Goal: Transaction & Acquisition: Purchase product/service

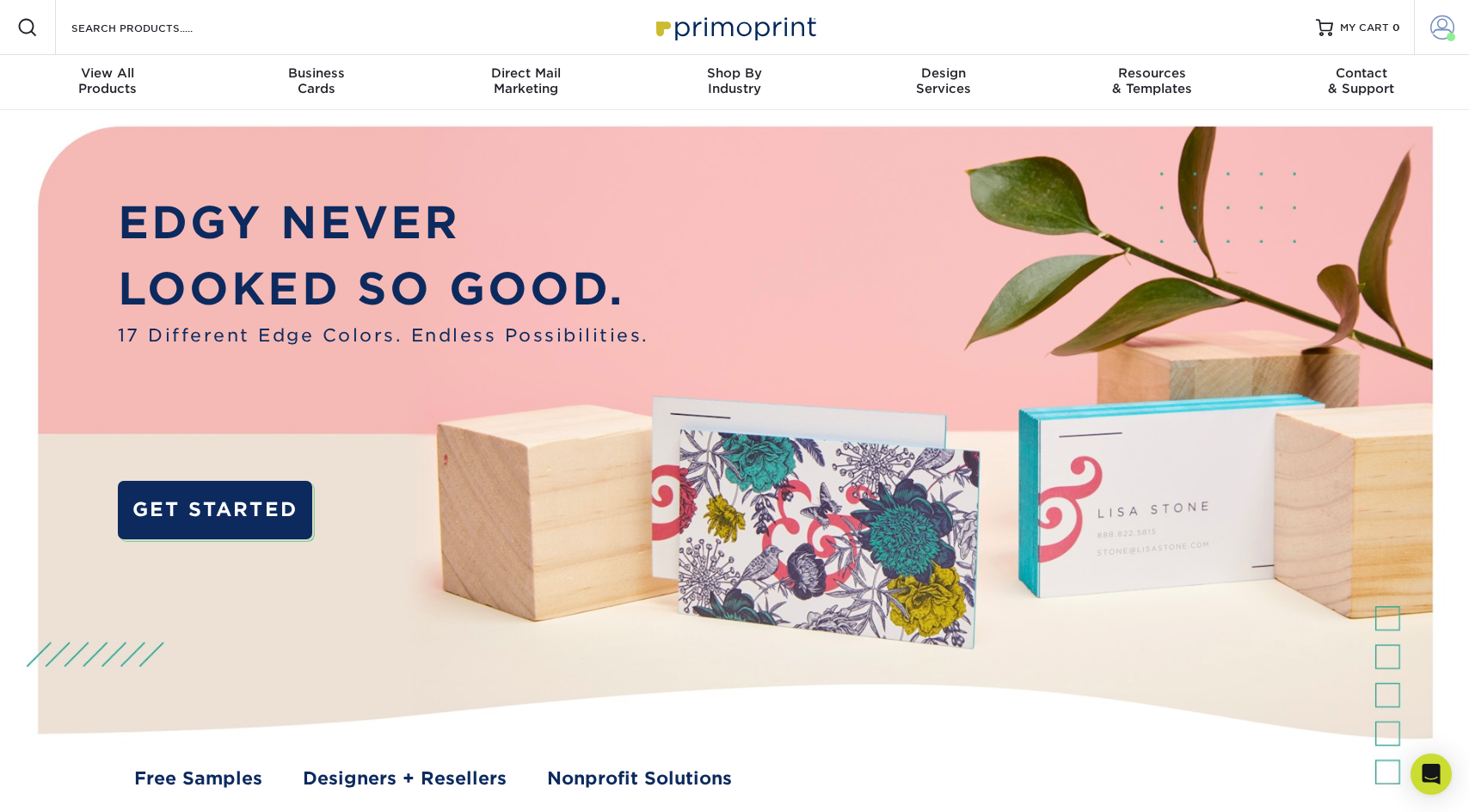
click at [1426, 39] on link "Account" at bounding box center [1441, 27] width 55 height 55
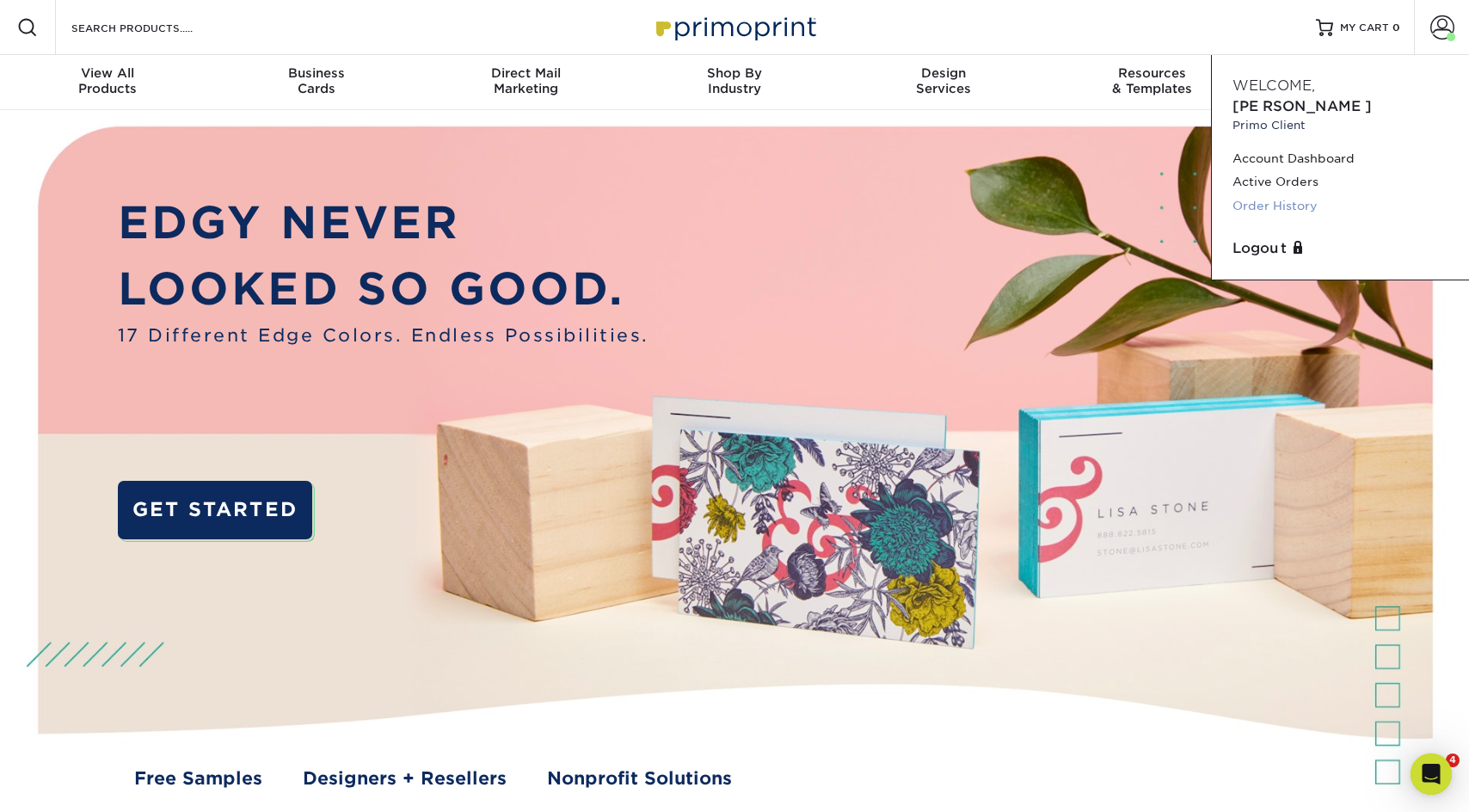
click at [1275, 194] on link "Order History" at bounding box center [1340, 205] width 216 height 23
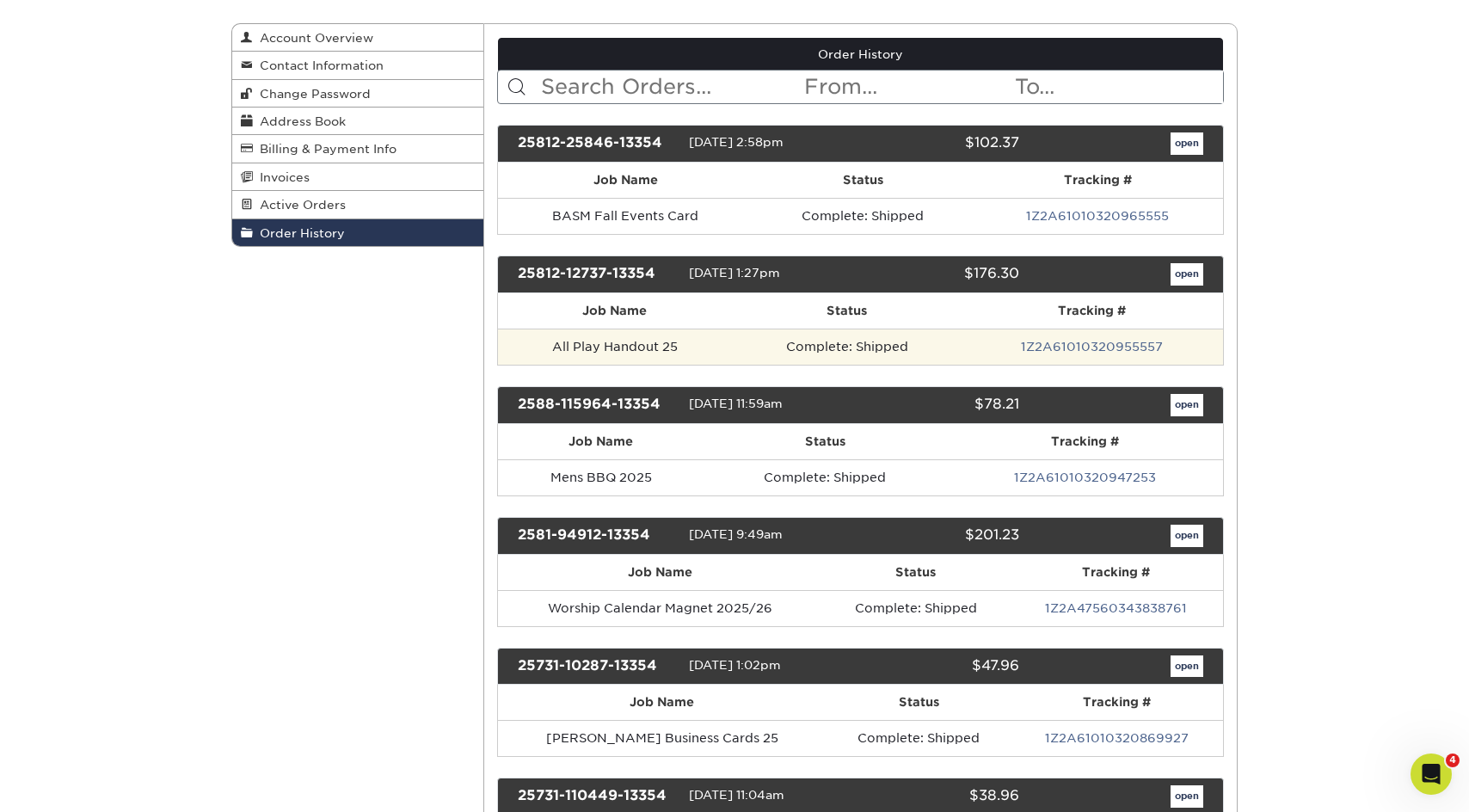
scroll to position [276, 0]
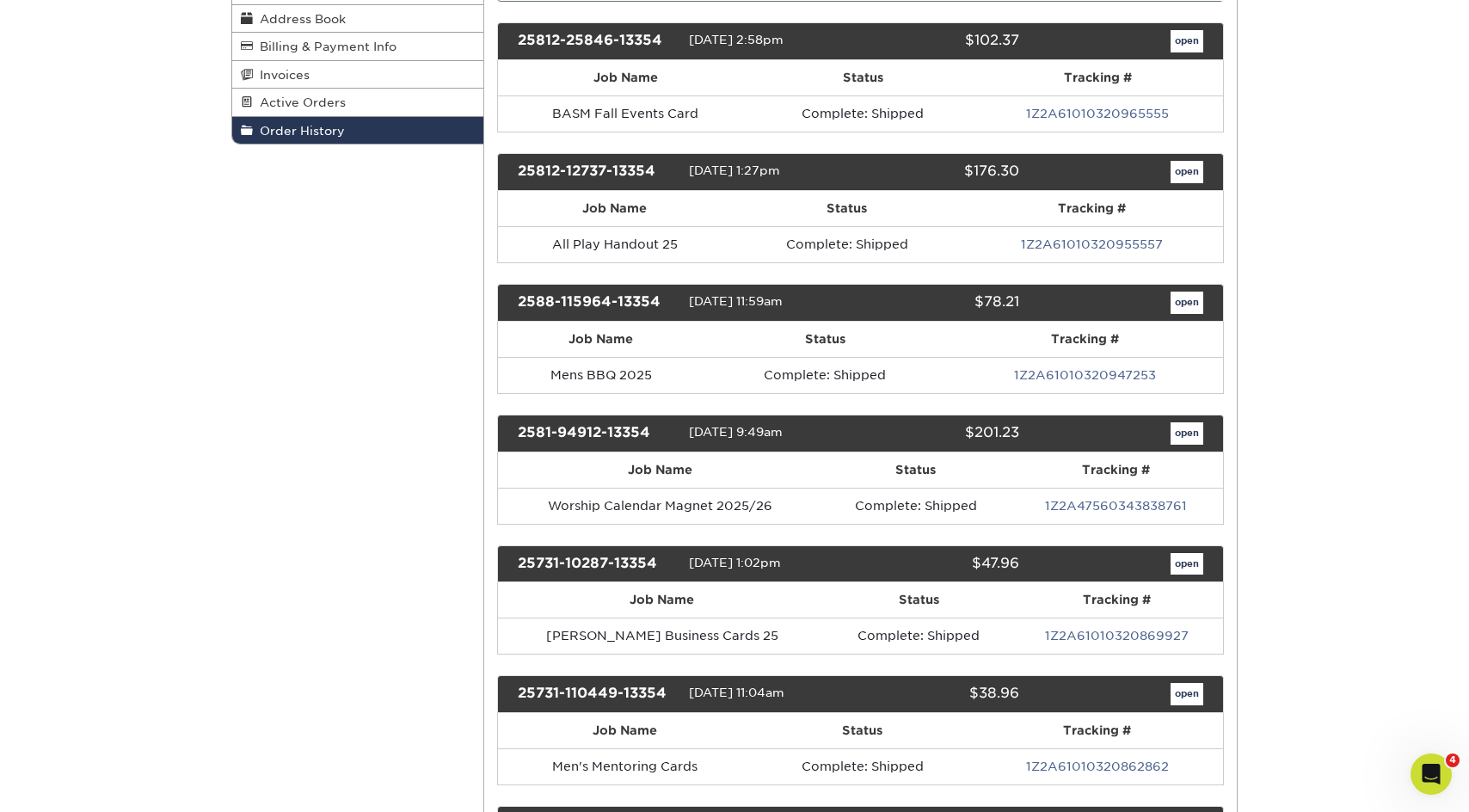
click at [1191, 553] on link "open" at bounding box center [1186, 564] width 33 height 22
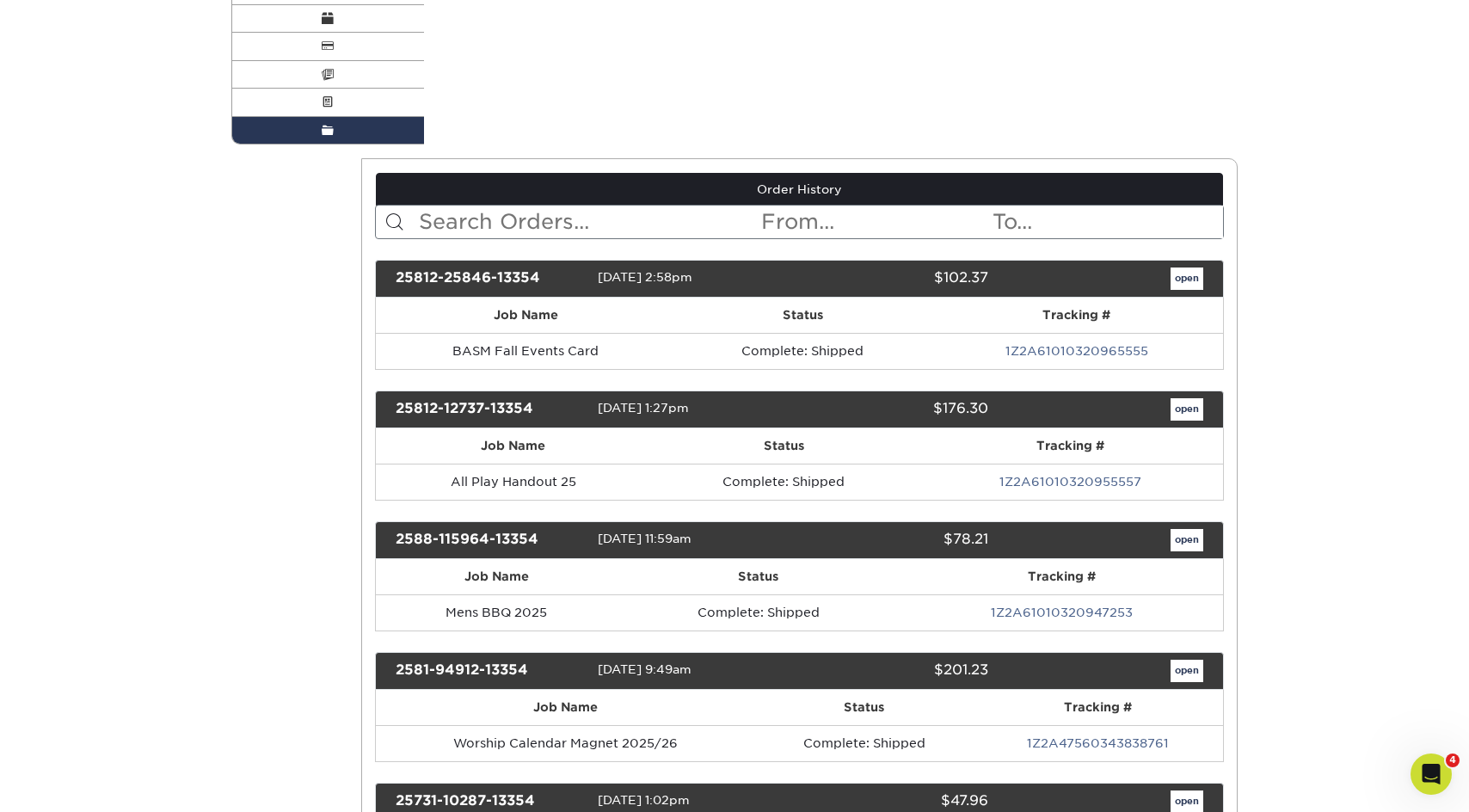
scroll to position [0, 0]
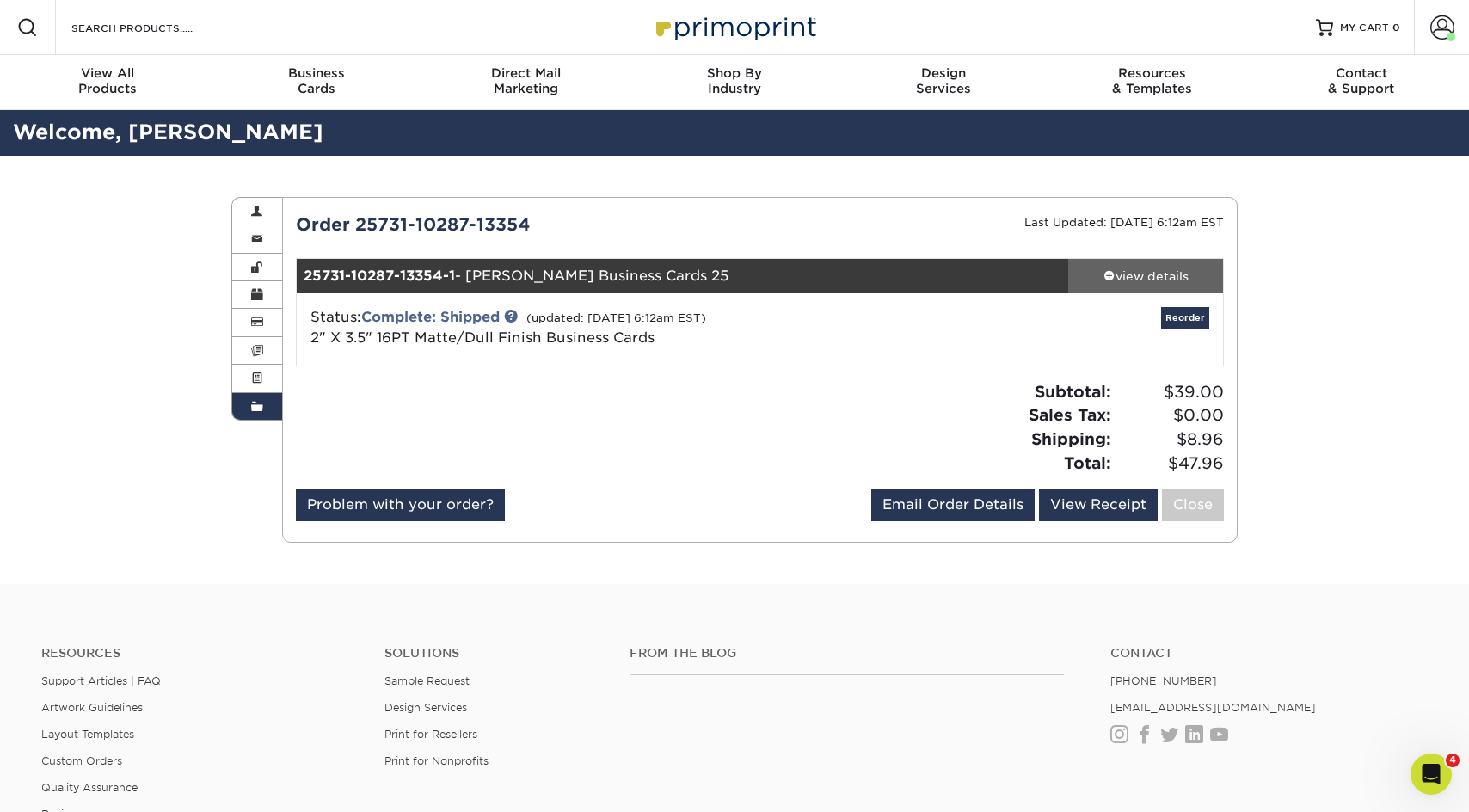
click at [1151, 281] on div "view details" at bounding box center [1145, 275] width 155 height 17
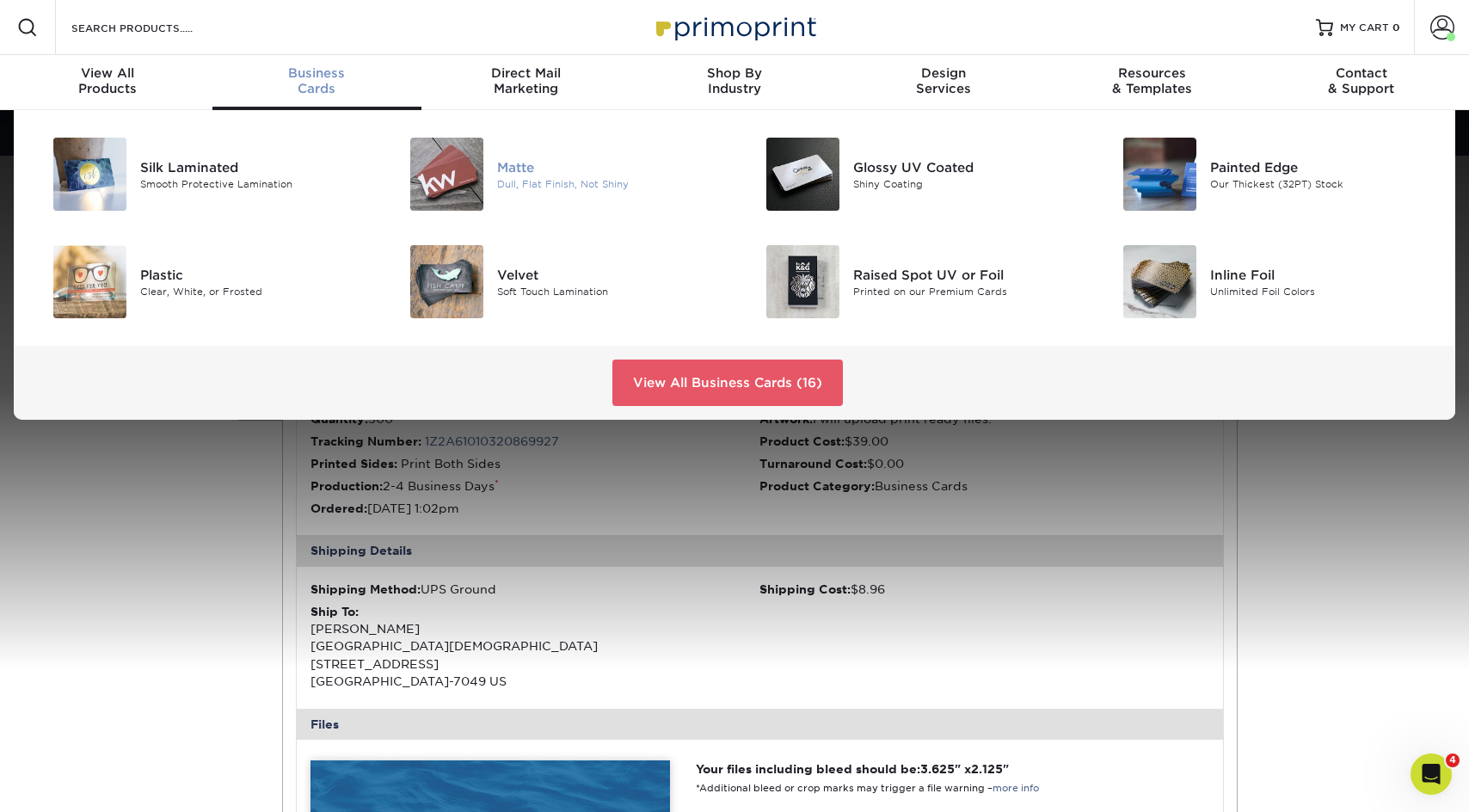
click at [538, 170] on div "Matte" at bounding box center [609, 166] width 224 height 19
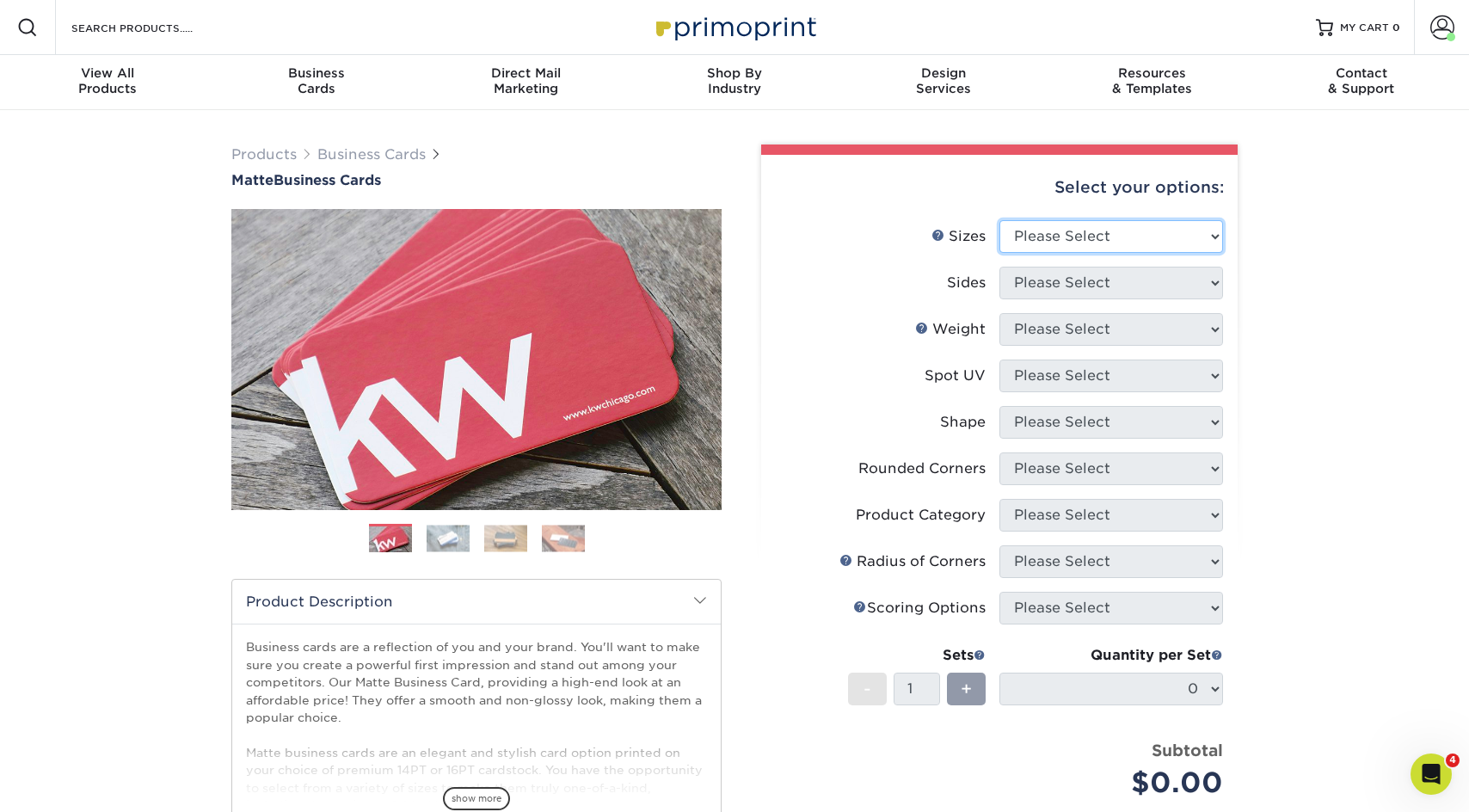
select select "2.00x3.50"
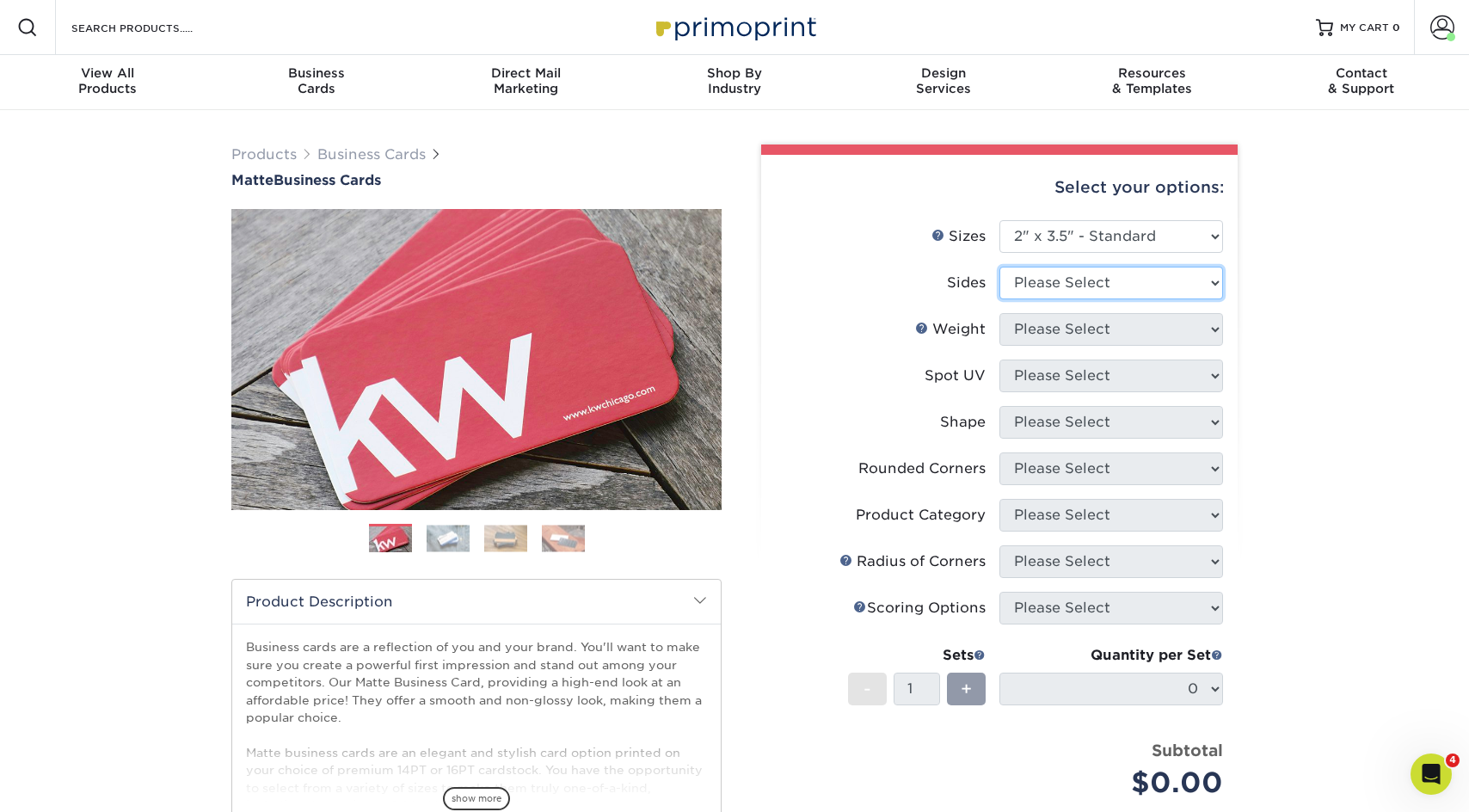
select select "13abbda7-1d64-4f25-8bb2-c179b224825d"
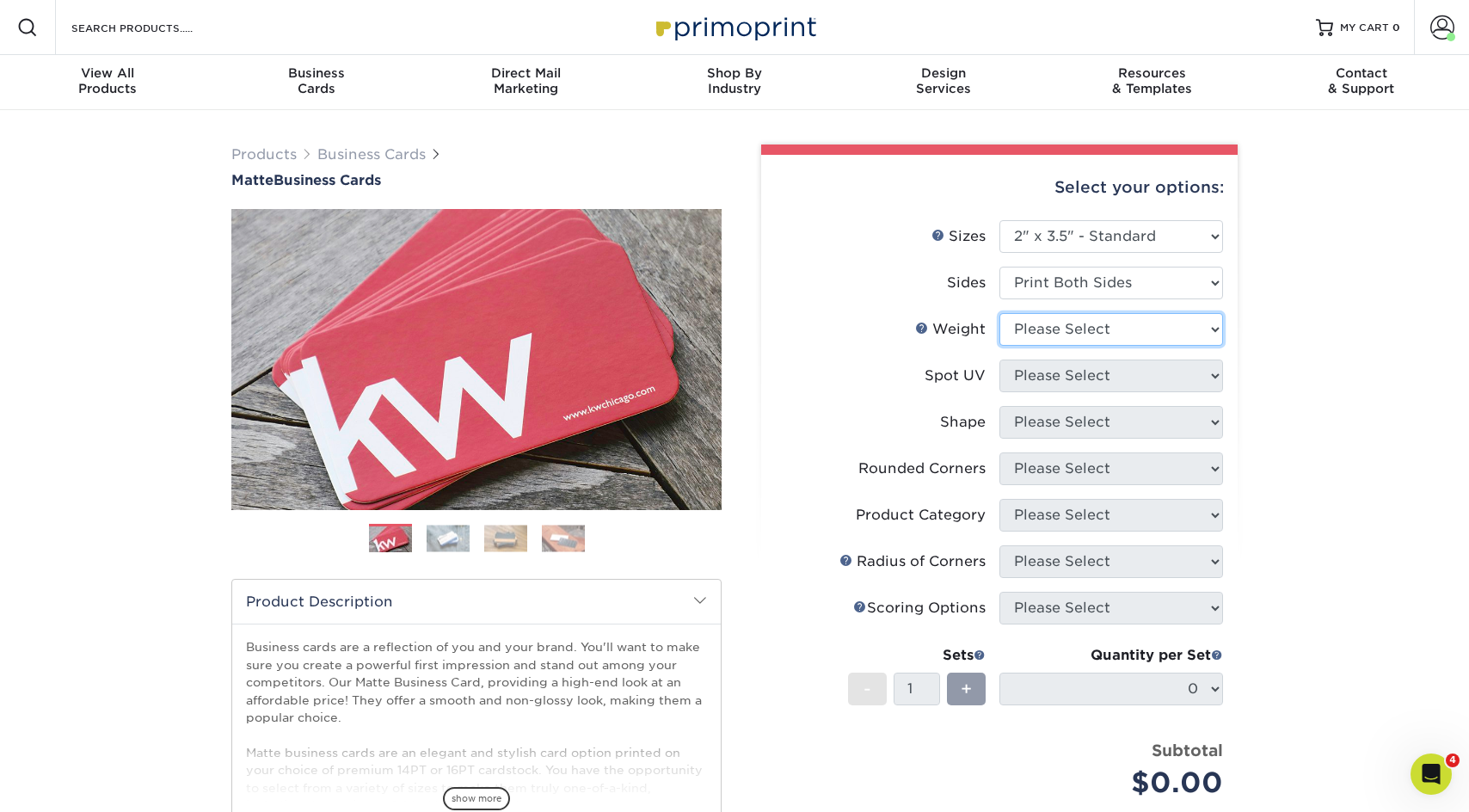
select select "16PT"
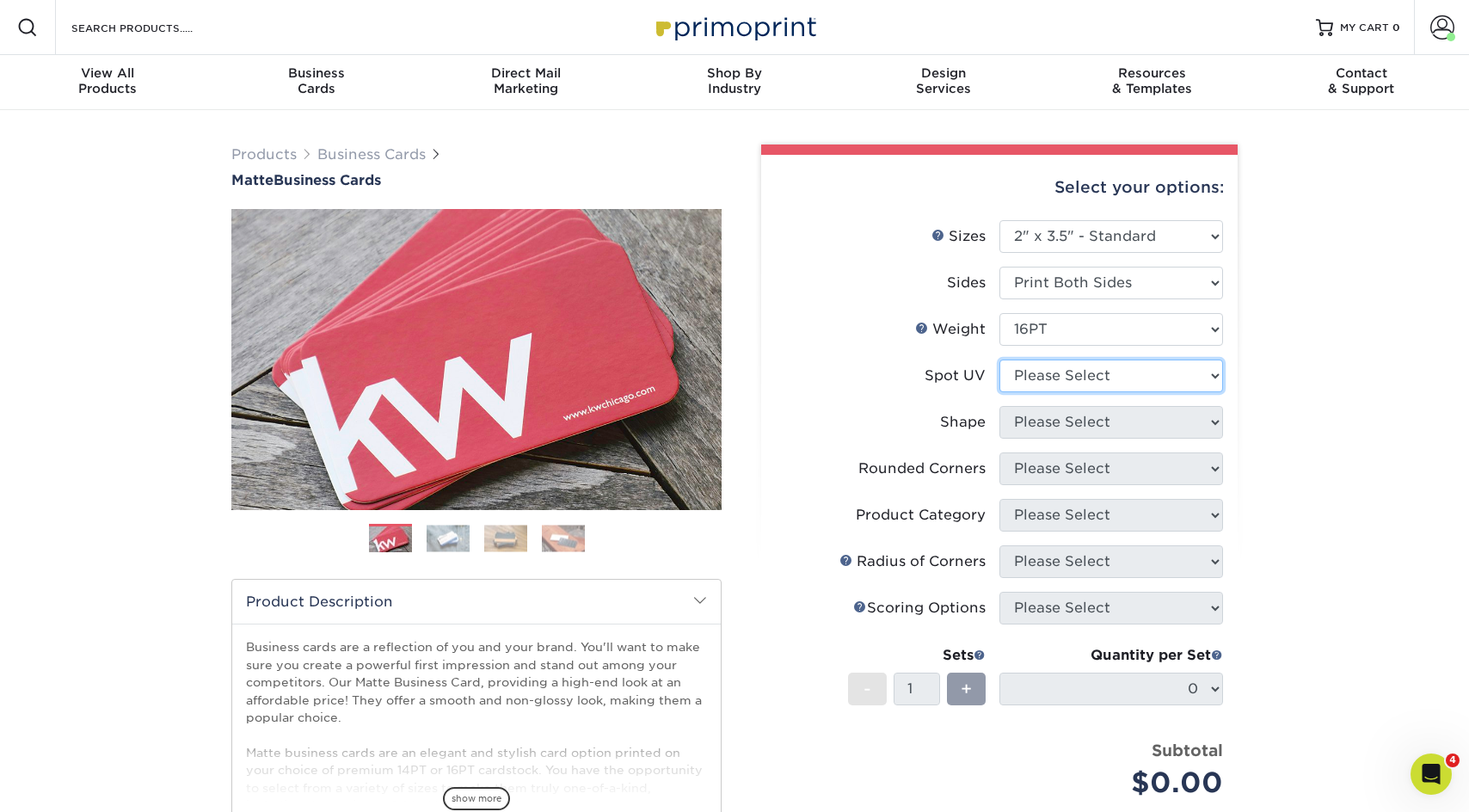
select select "3"
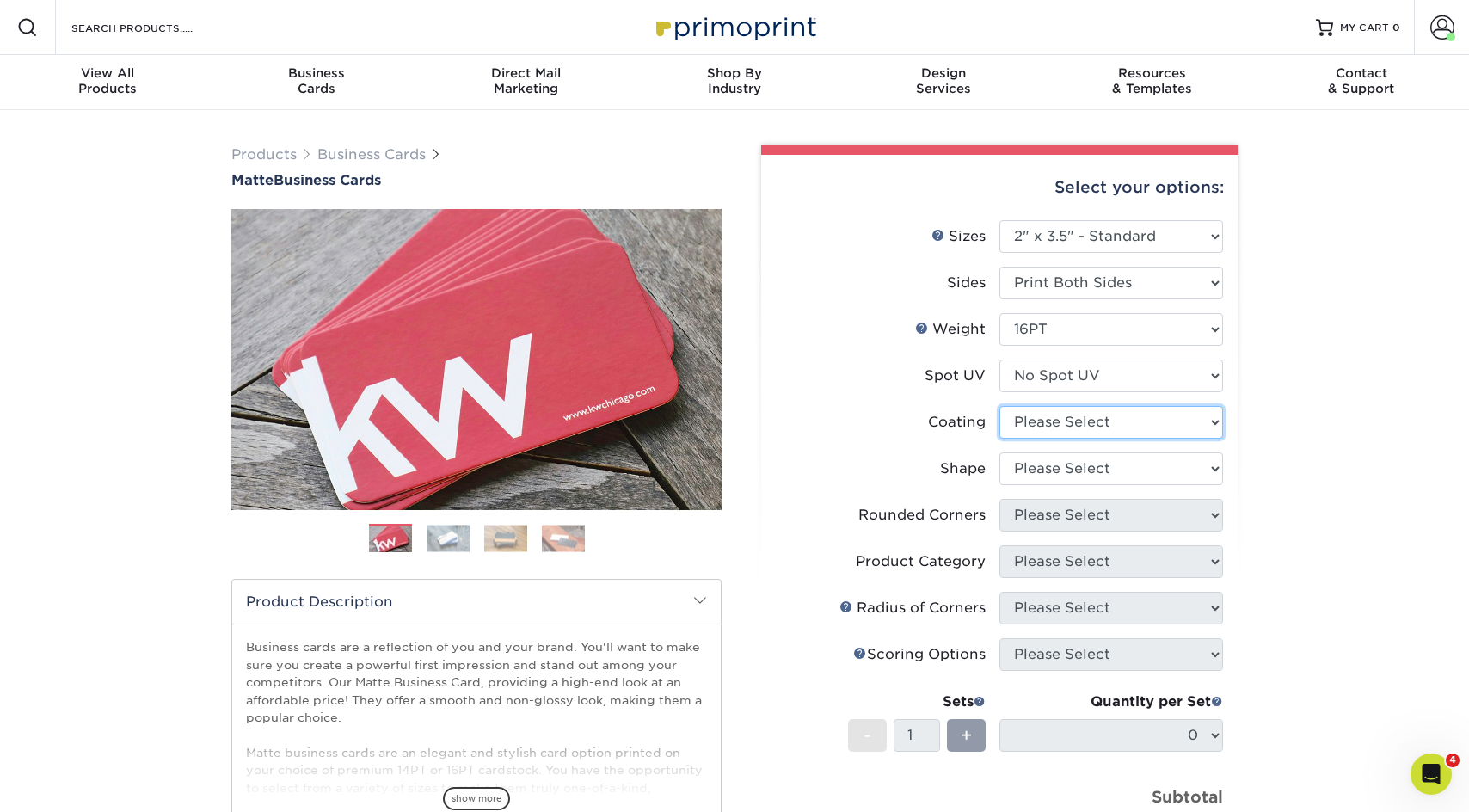
select select "121bb7b5-3b4d-429f-bd8d-bbf80e953313"
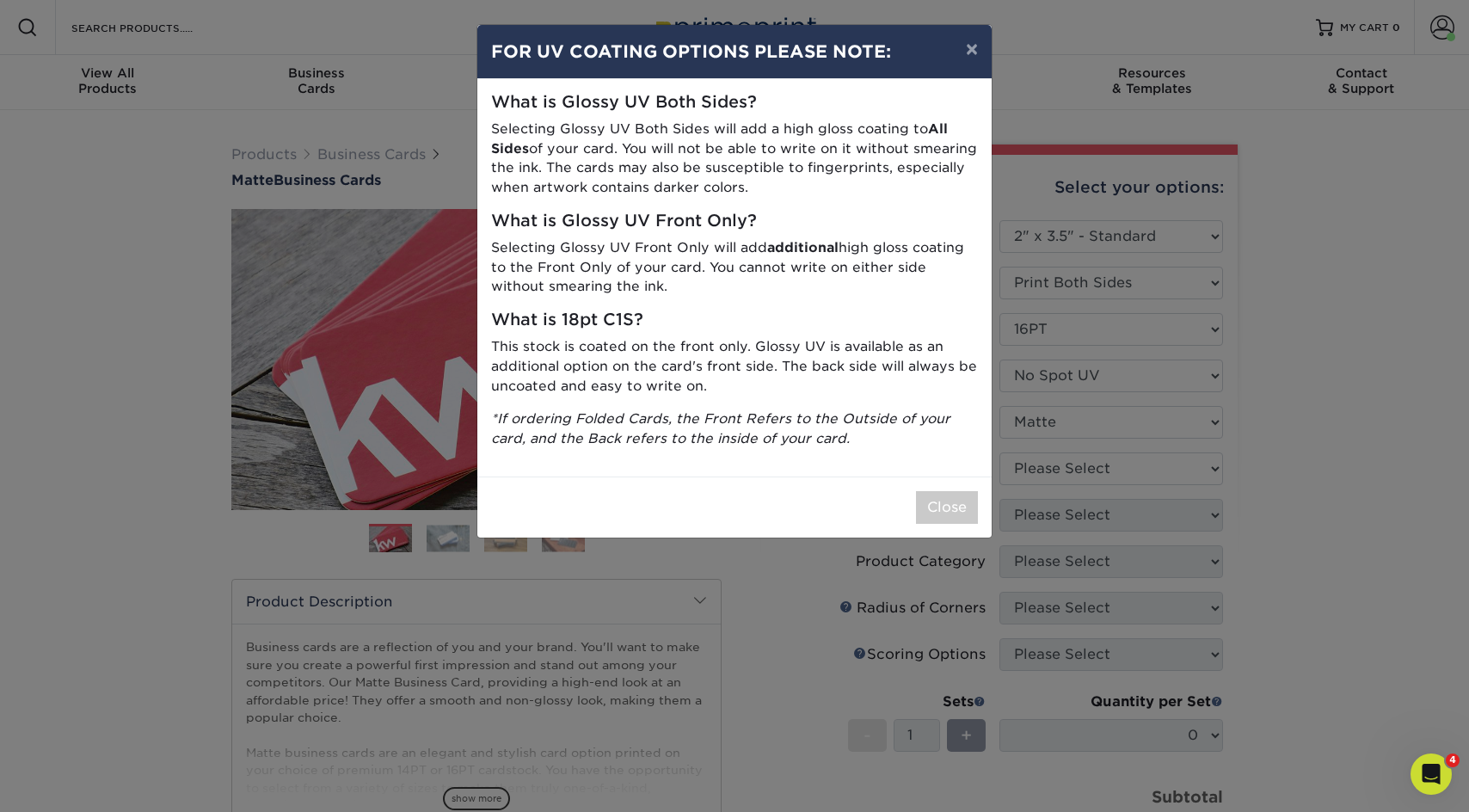
click at [947, 498] on button "Close" at bounding box center [947, 507] width 62 height 33
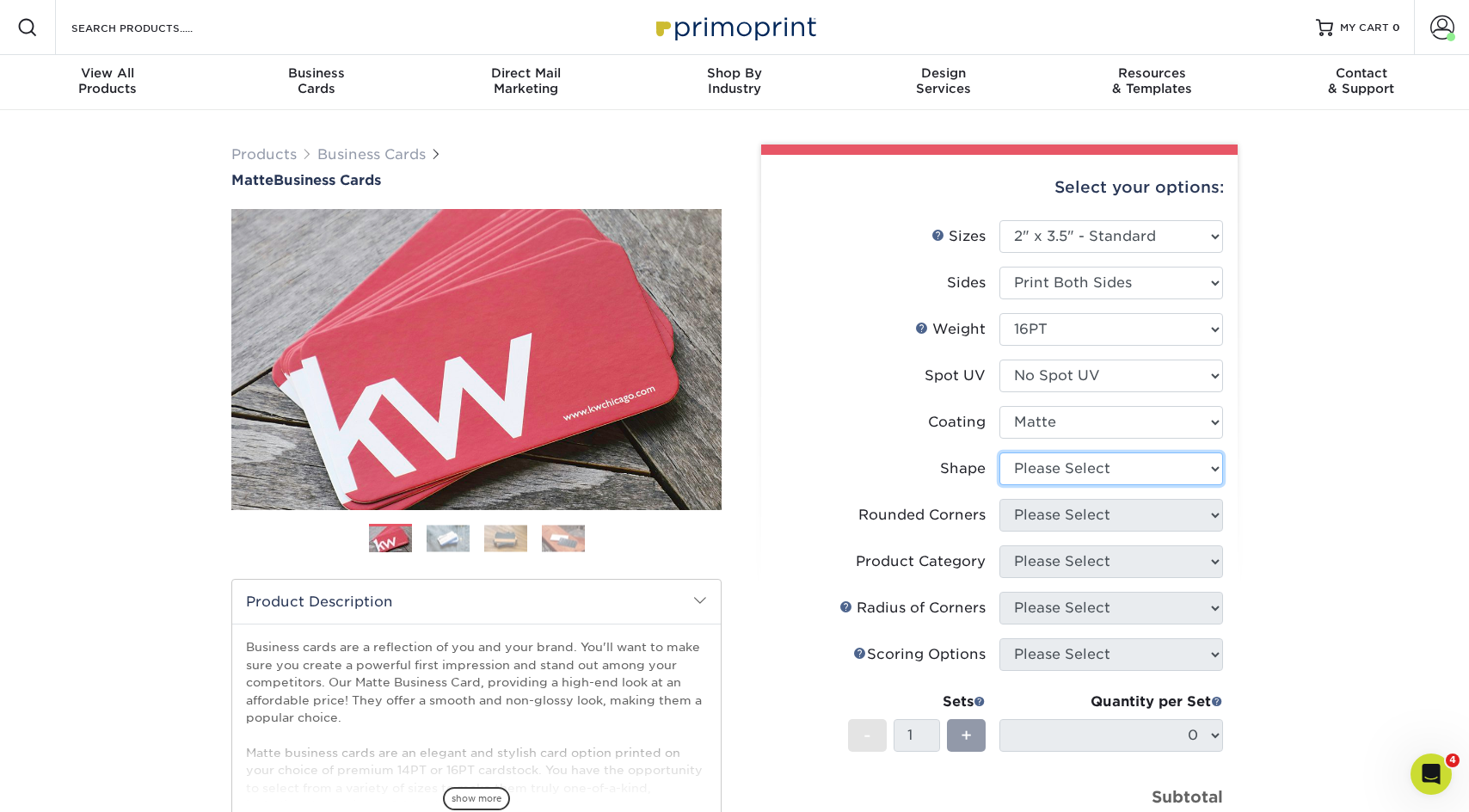
select select "standard"
select select "0"
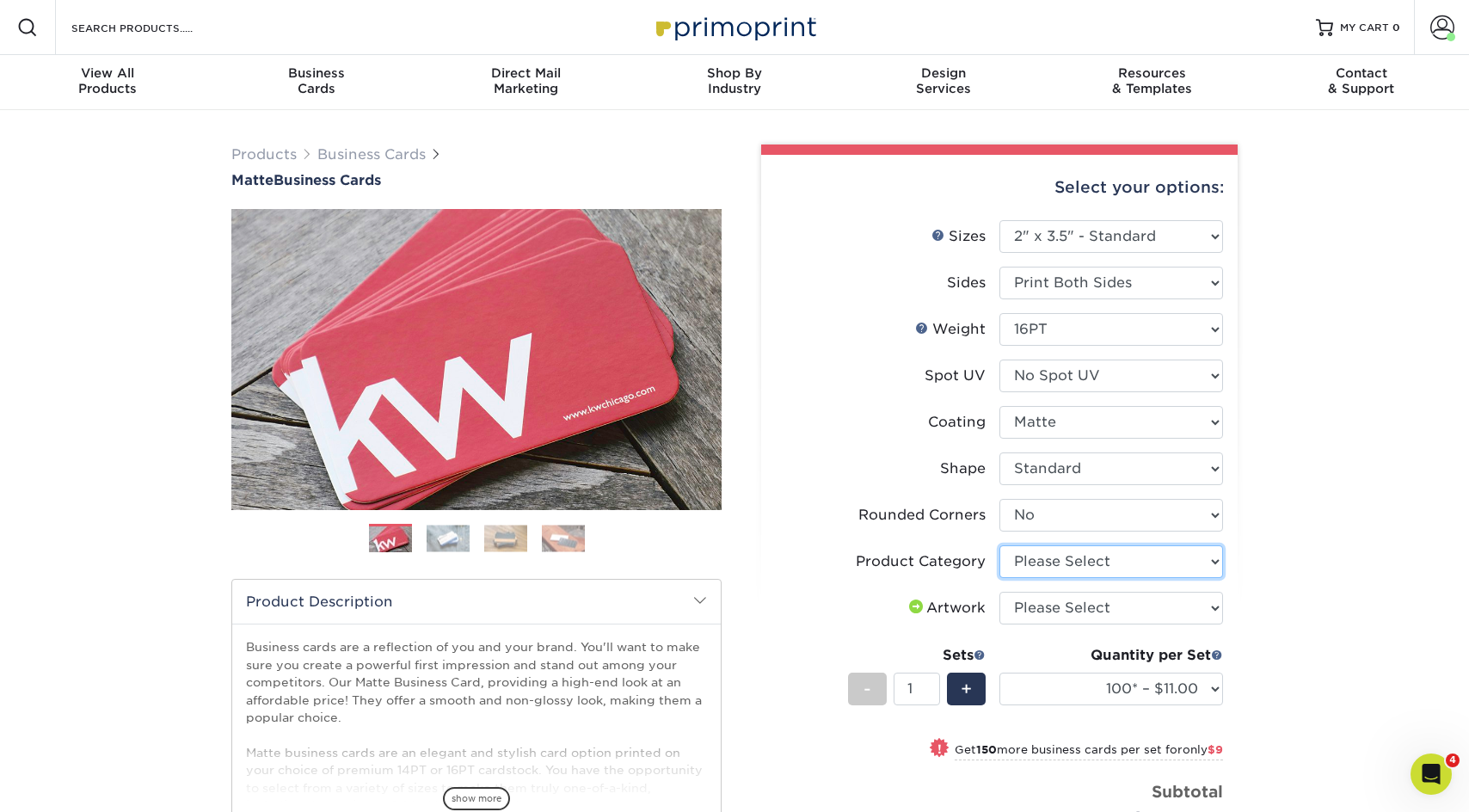
select select "3b5148f1-0588-4f88-a218-97bcfdce65c1"
select select "upload"
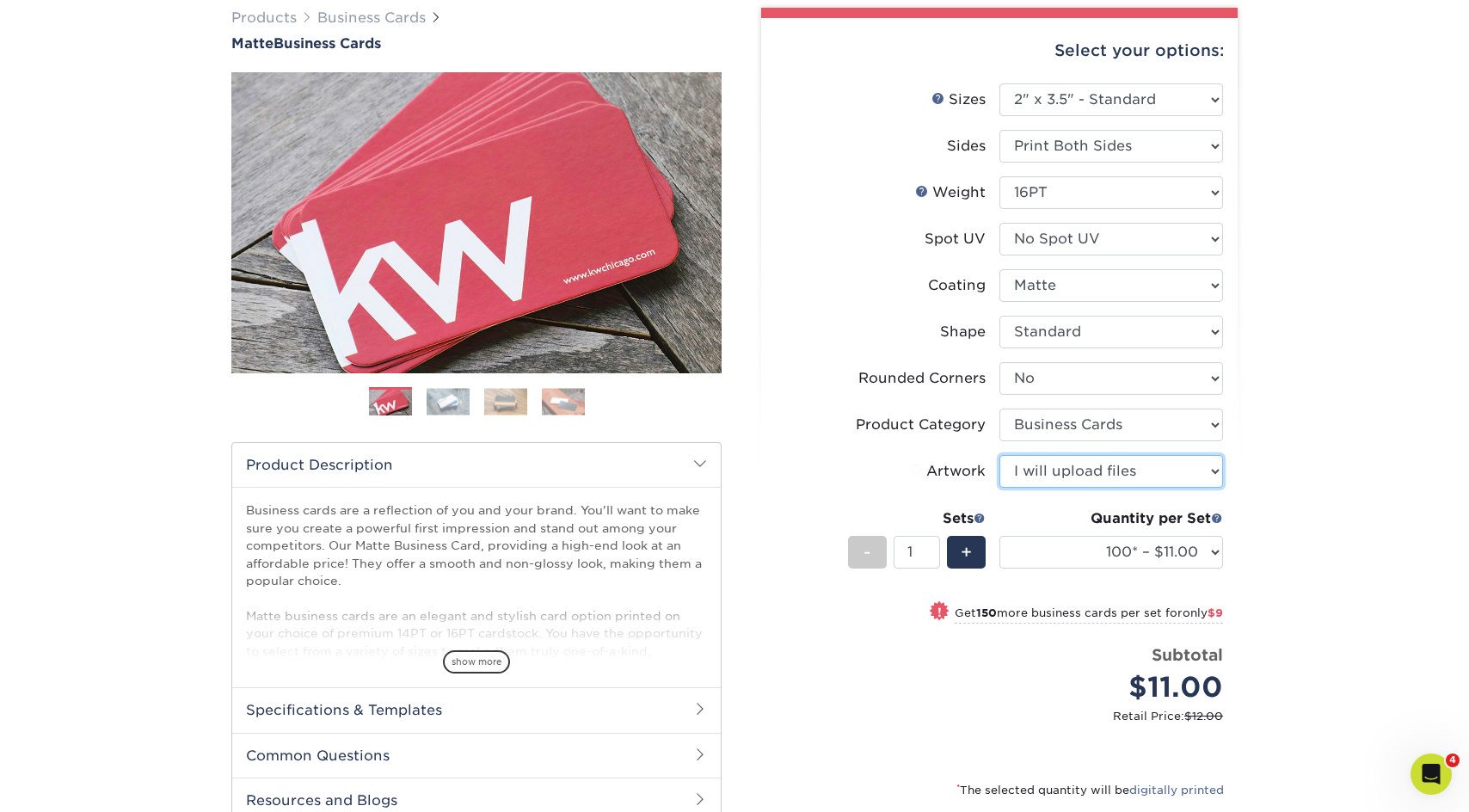
scroll to position [138, 0]
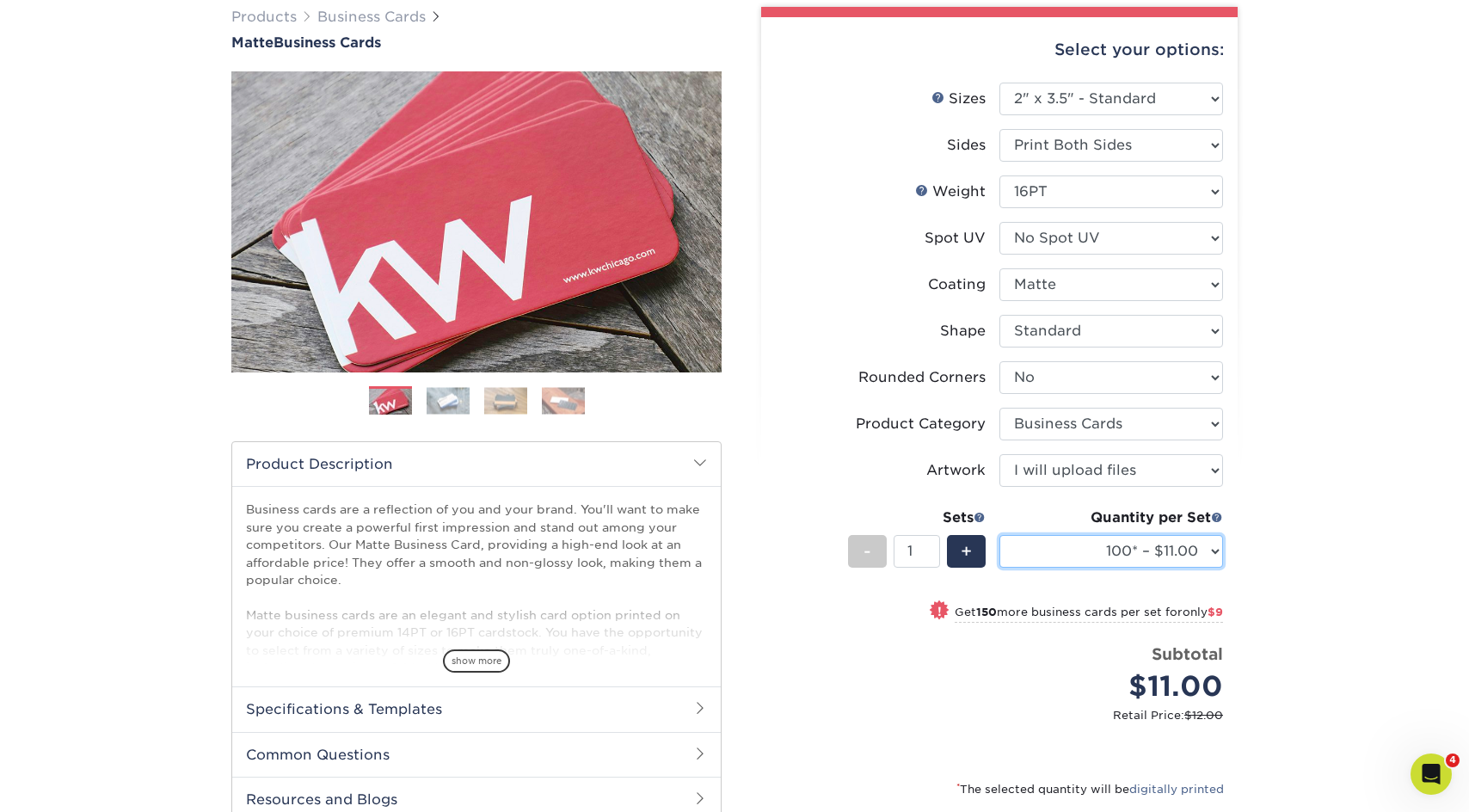
select select "500 – $39.00"
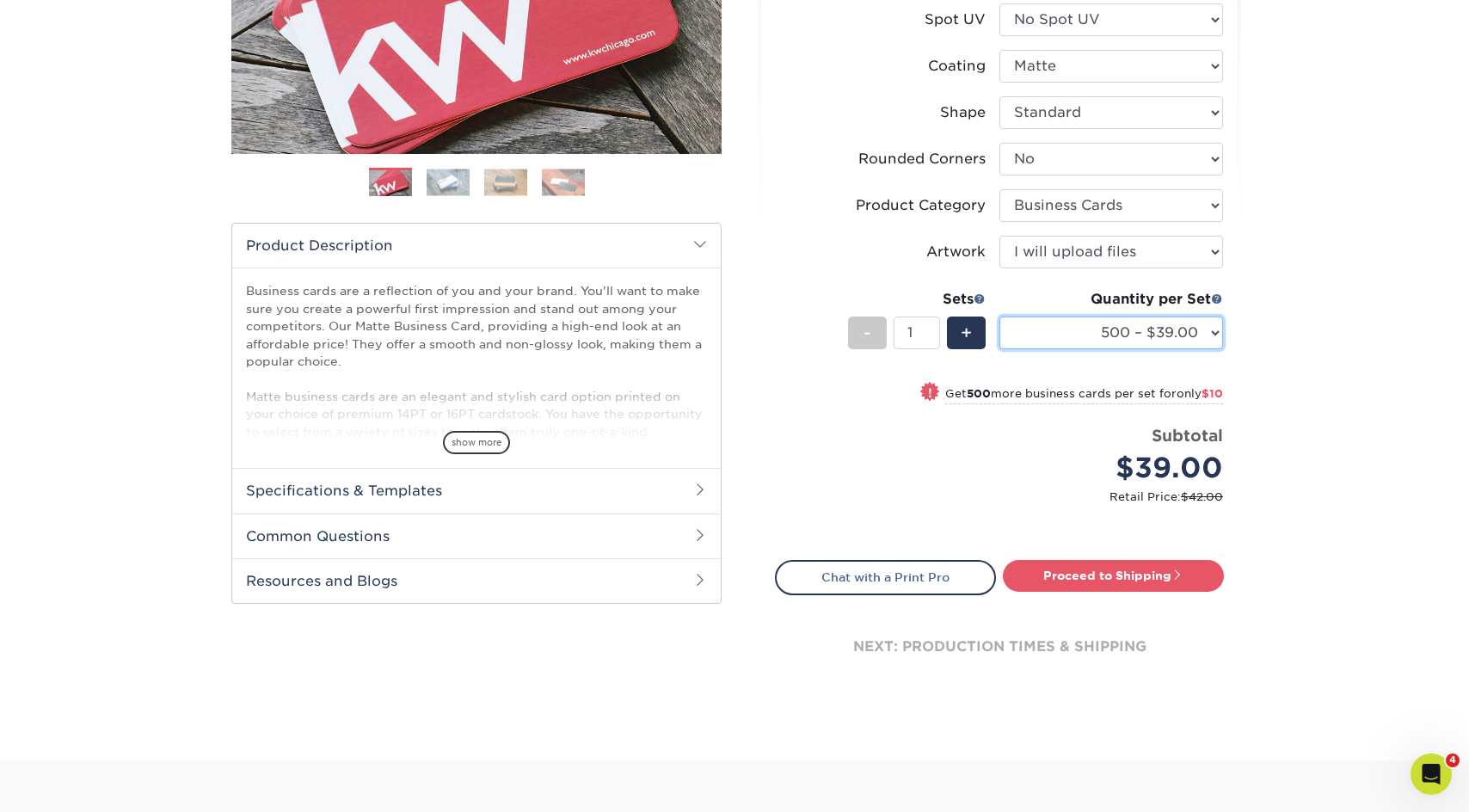
scroll to position [424, 0]
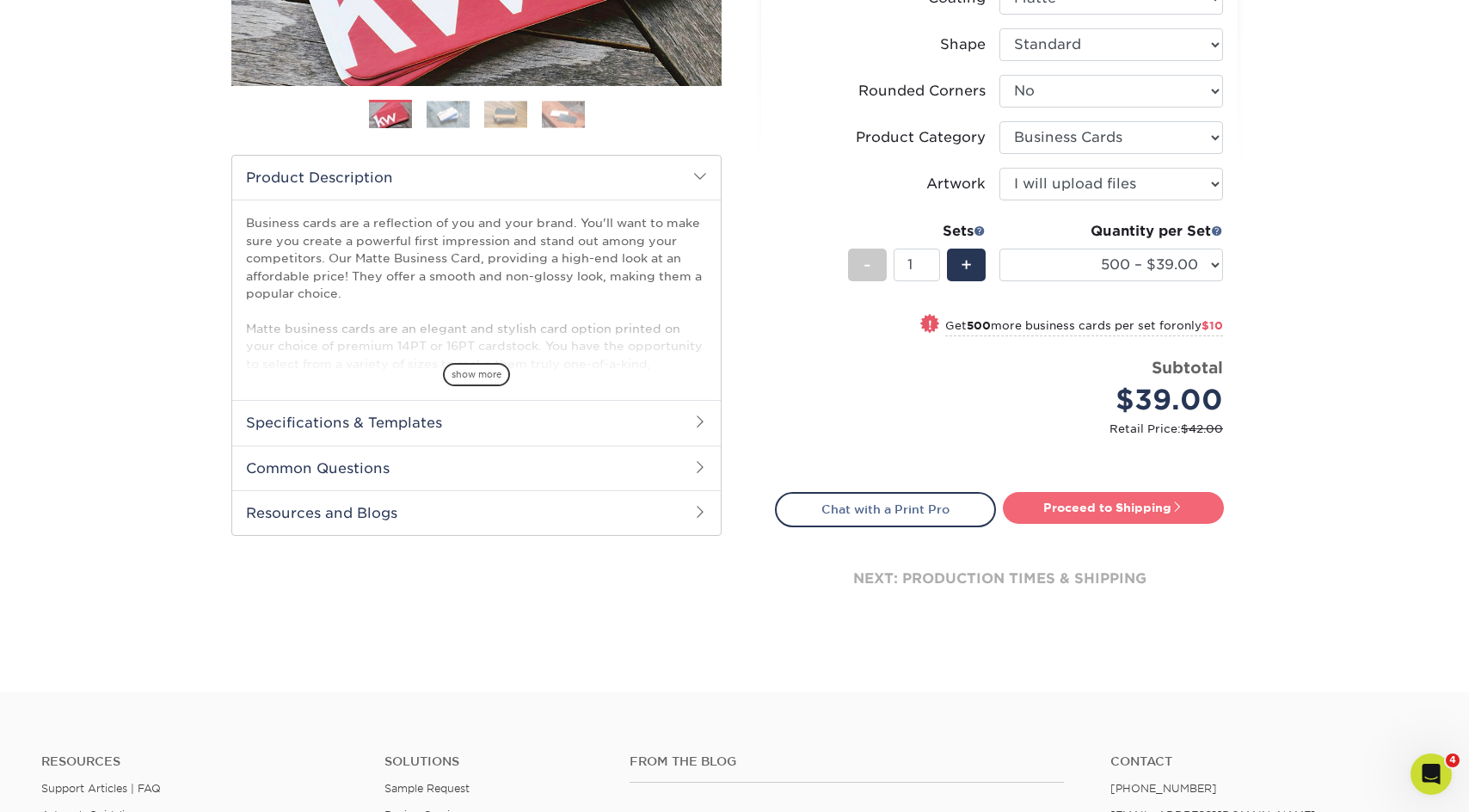
click at [1086, 514] on link "Proceed to Shipping" at bounding box center [1113, 507] width 221 height 31
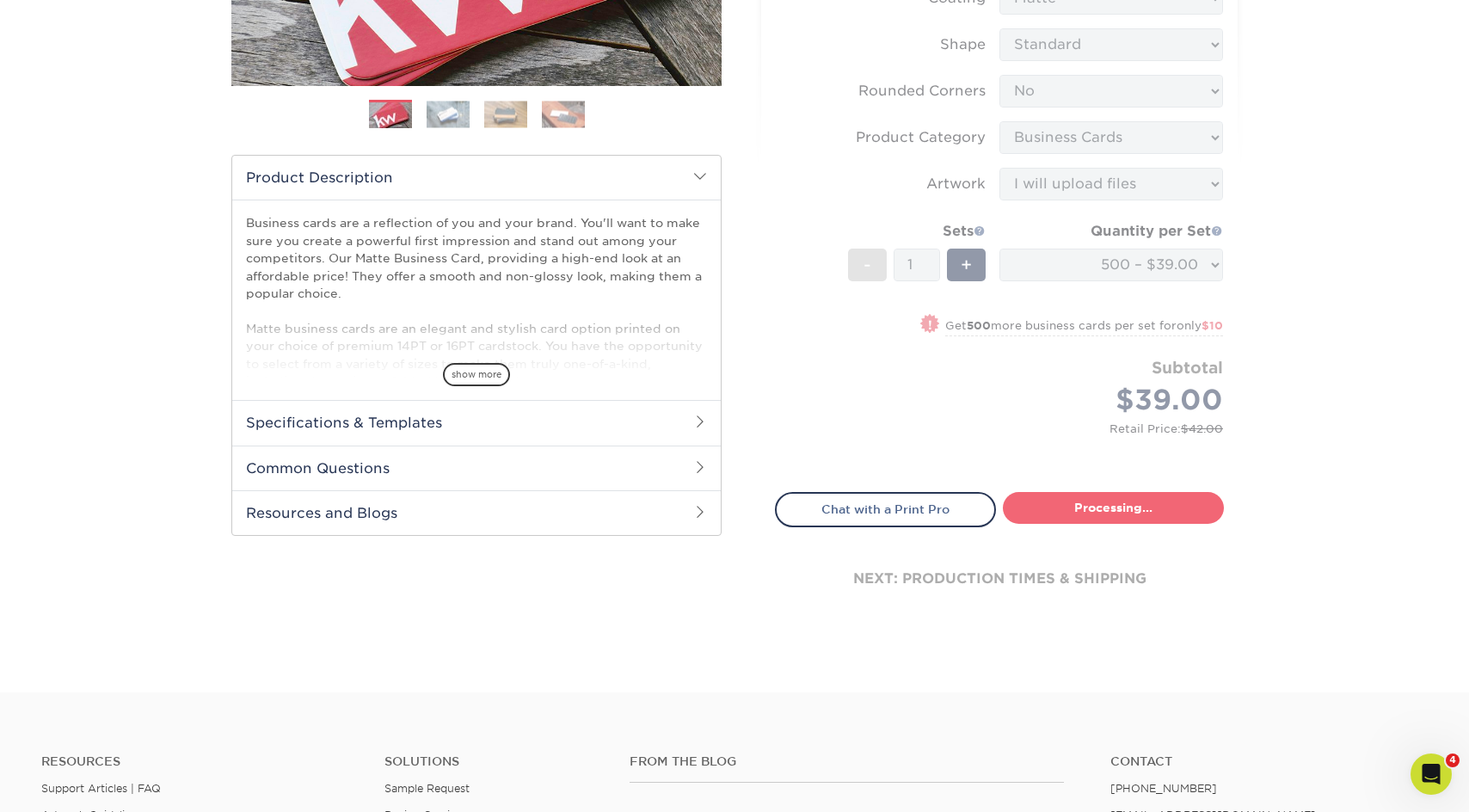
type input "Set 1"
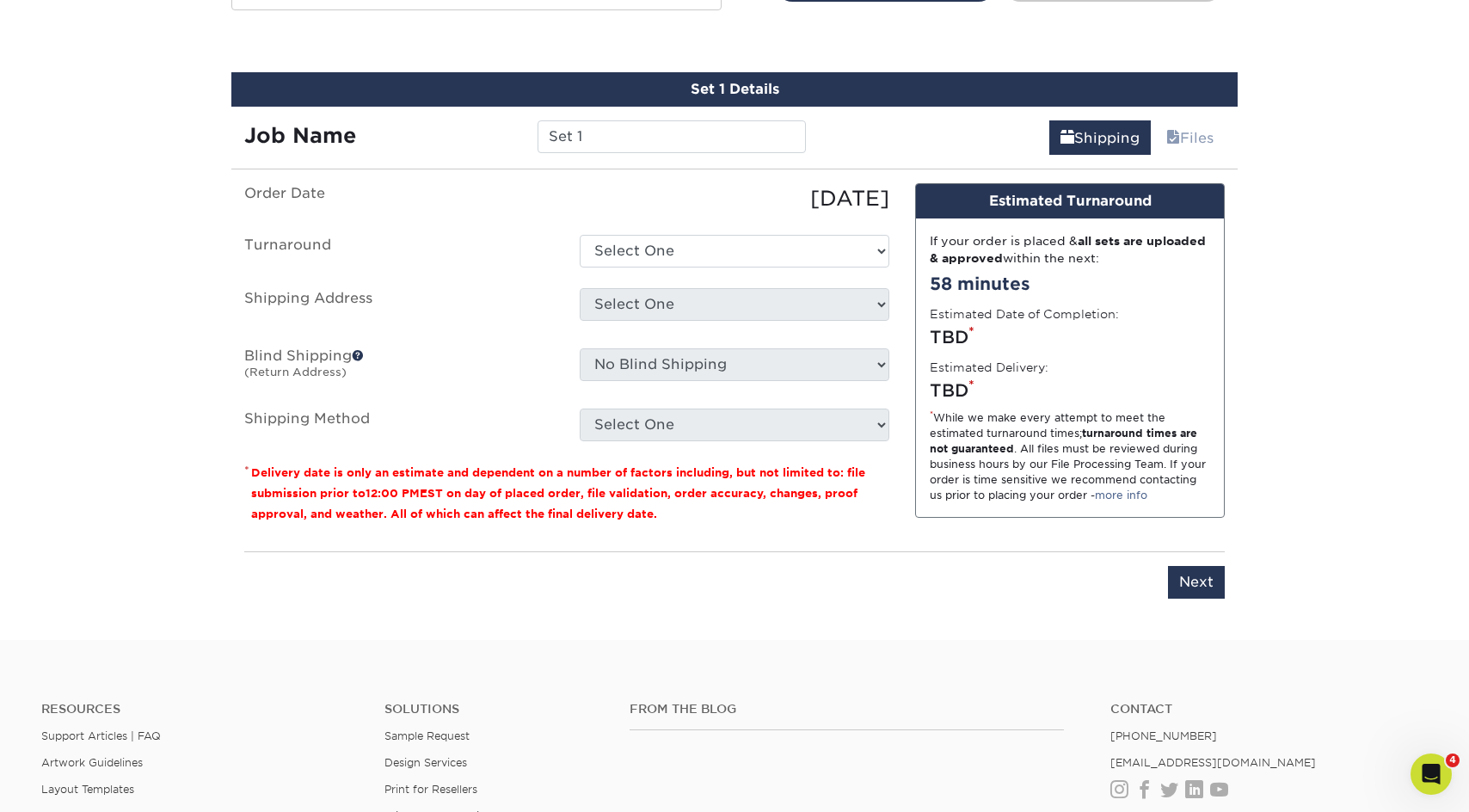
scroll to position [961, 0]
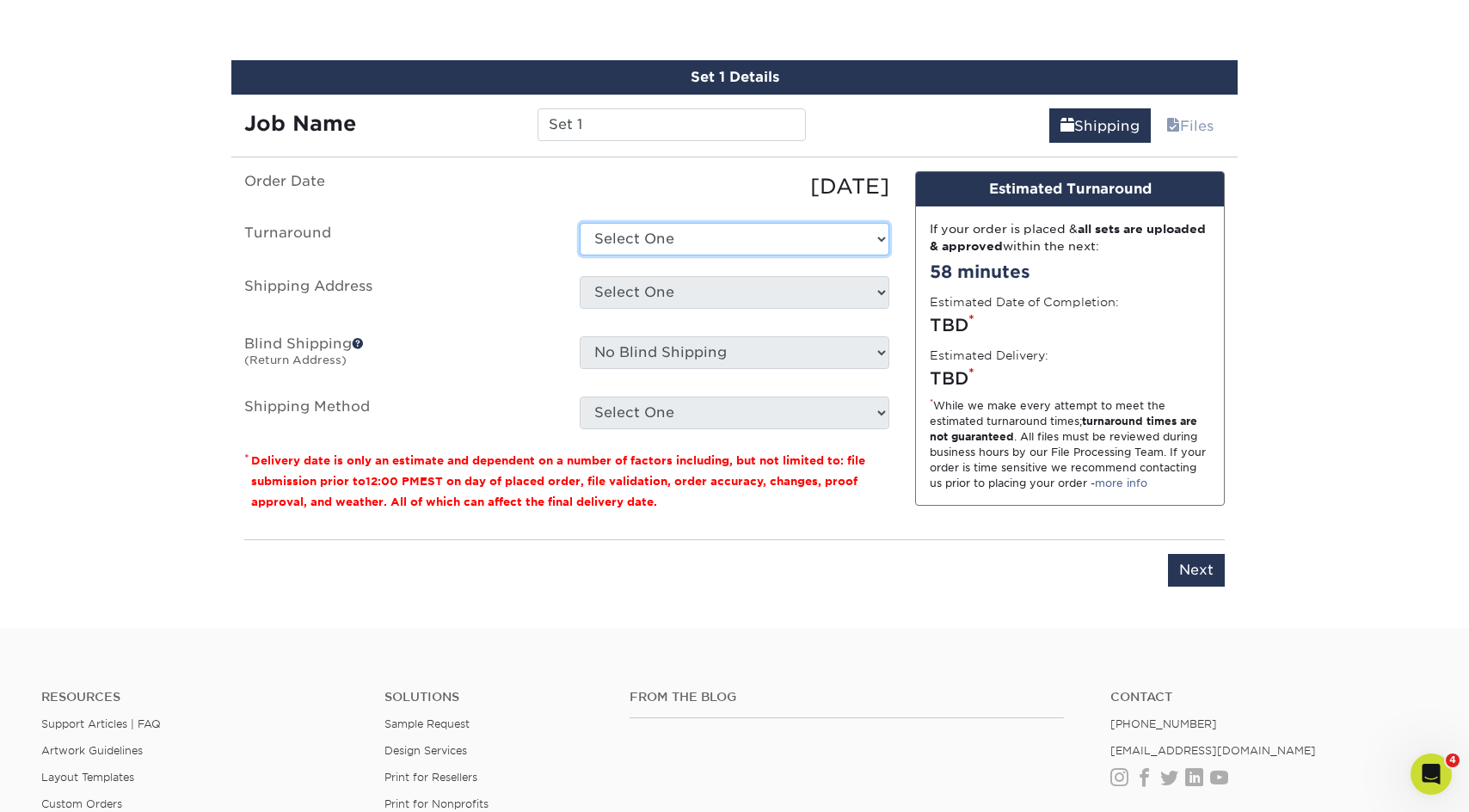
select select "b78ebb40-f3d8-446a-8df3-6de10c612245"
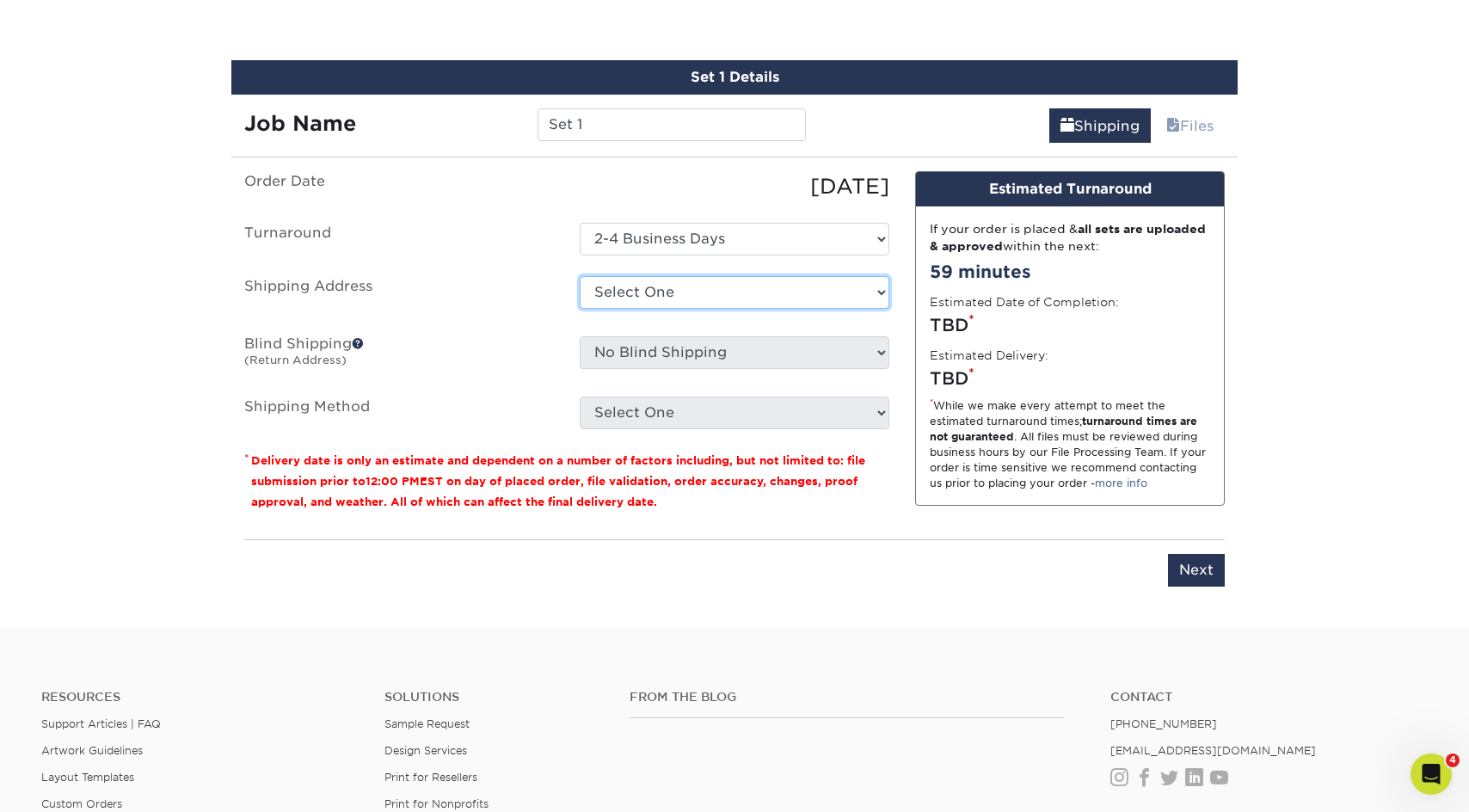
select select "217837"
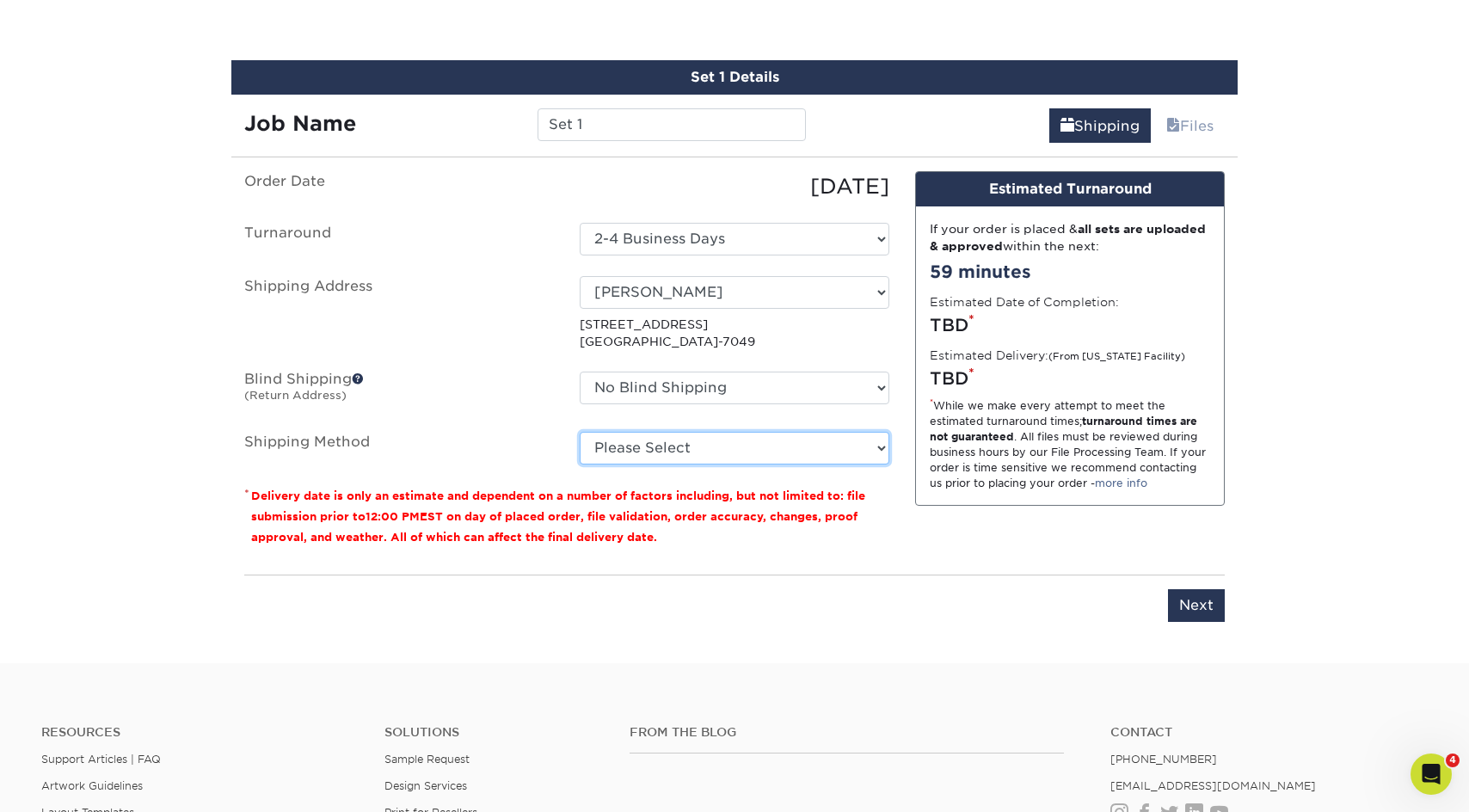
select select "03"
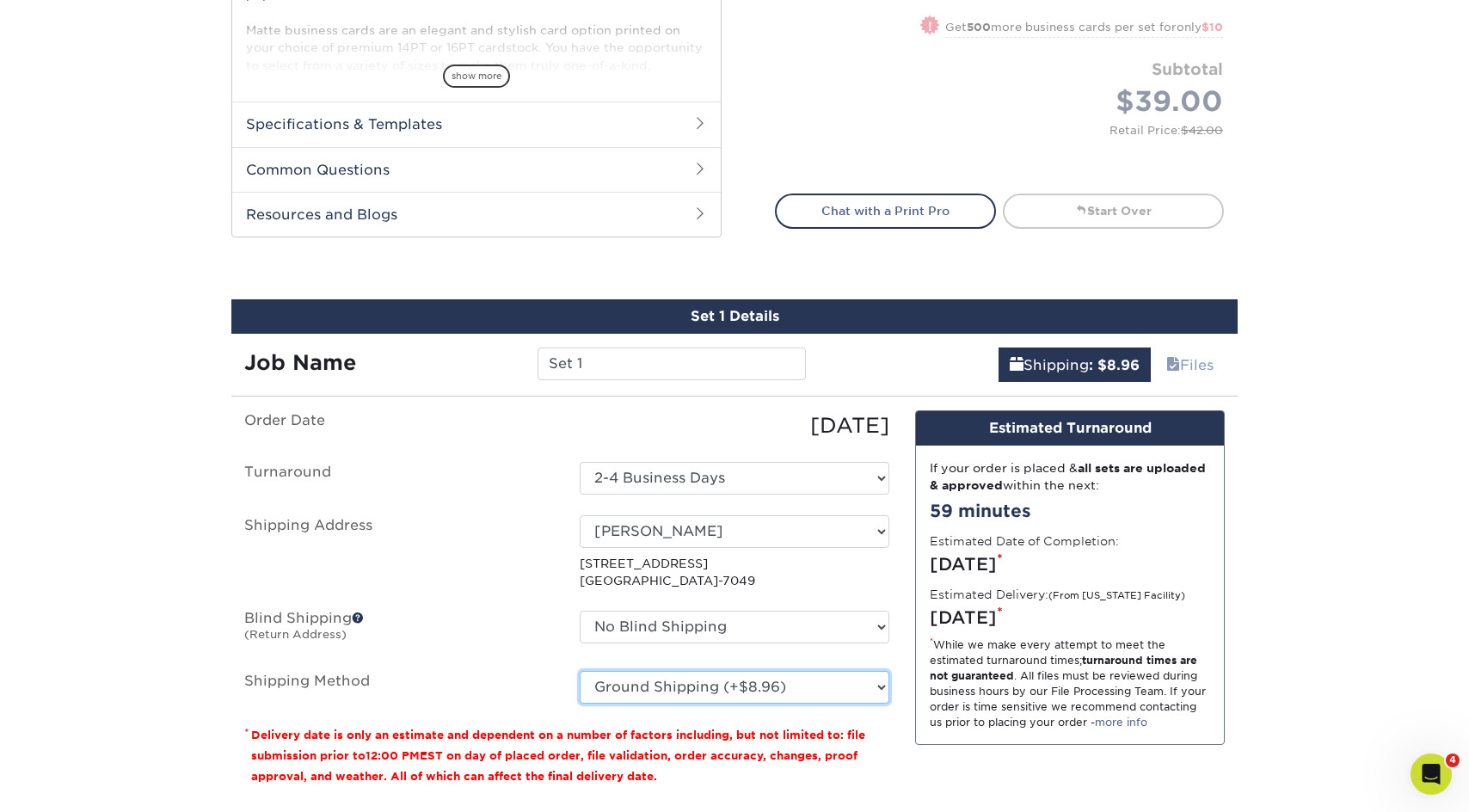
scroll to position [752, 0]
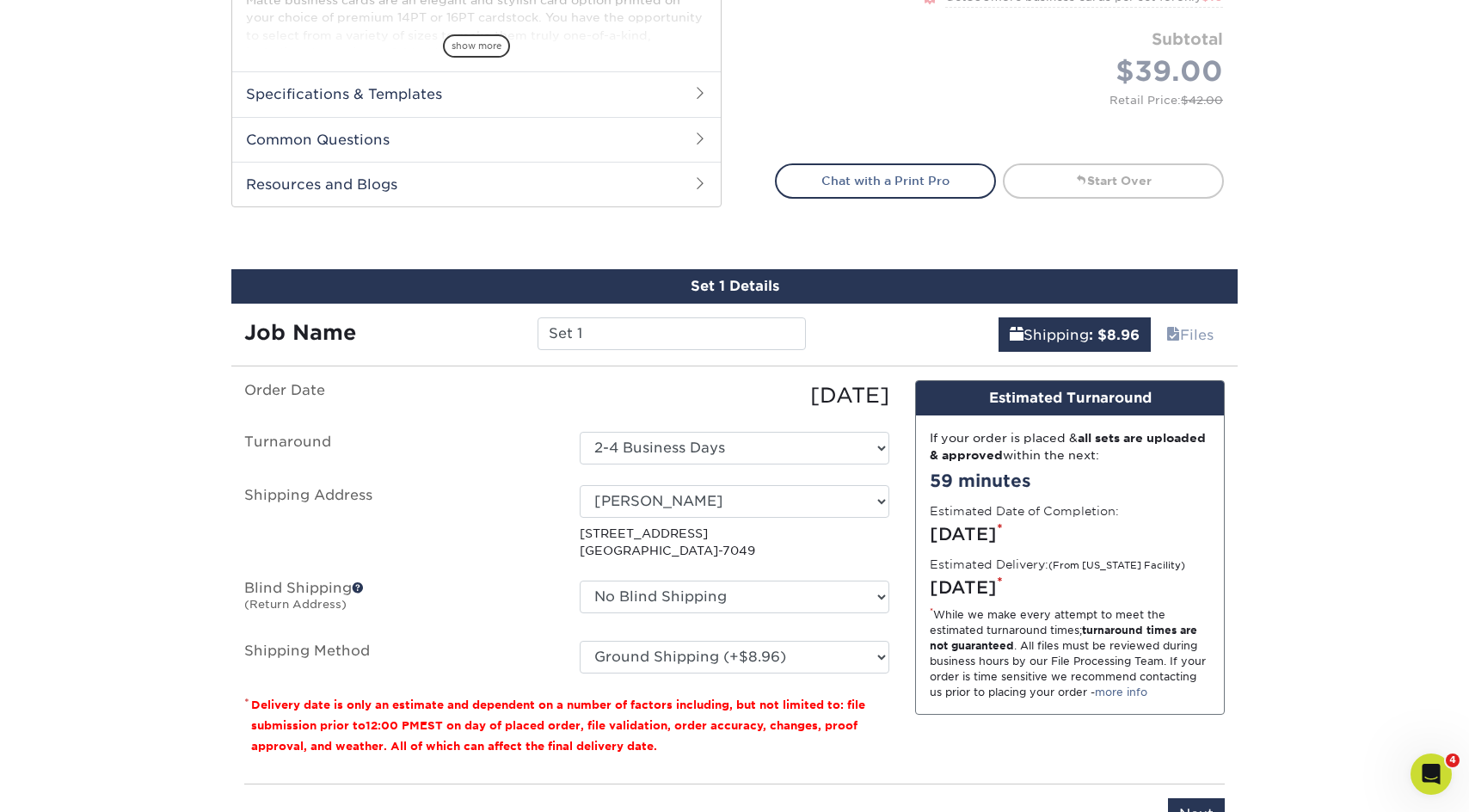
click at [1018, 459] on strong "all sets are uploaded & approved" at bounding box center [1068, 446] width 276 height 31
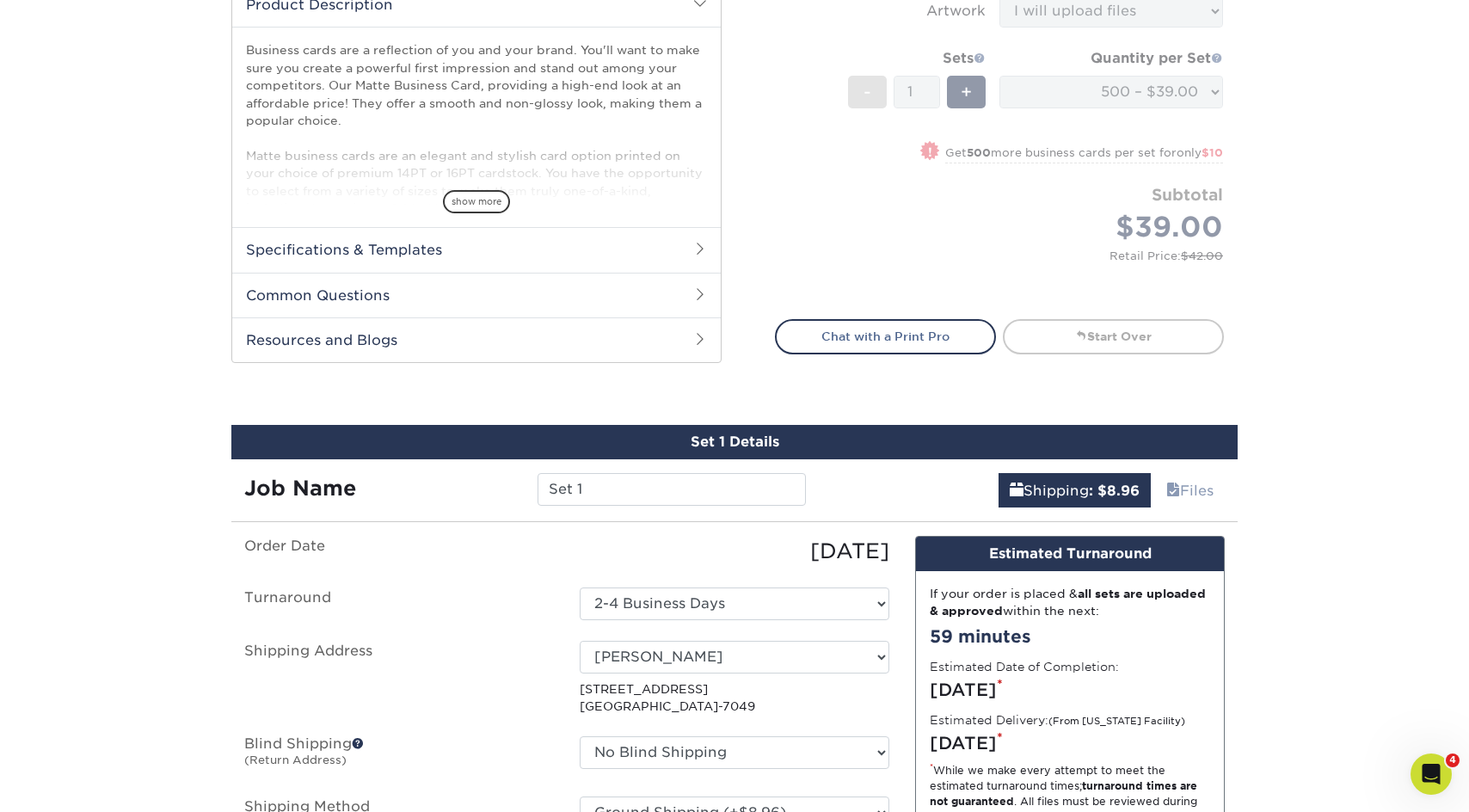
scroll to position [537, 0]
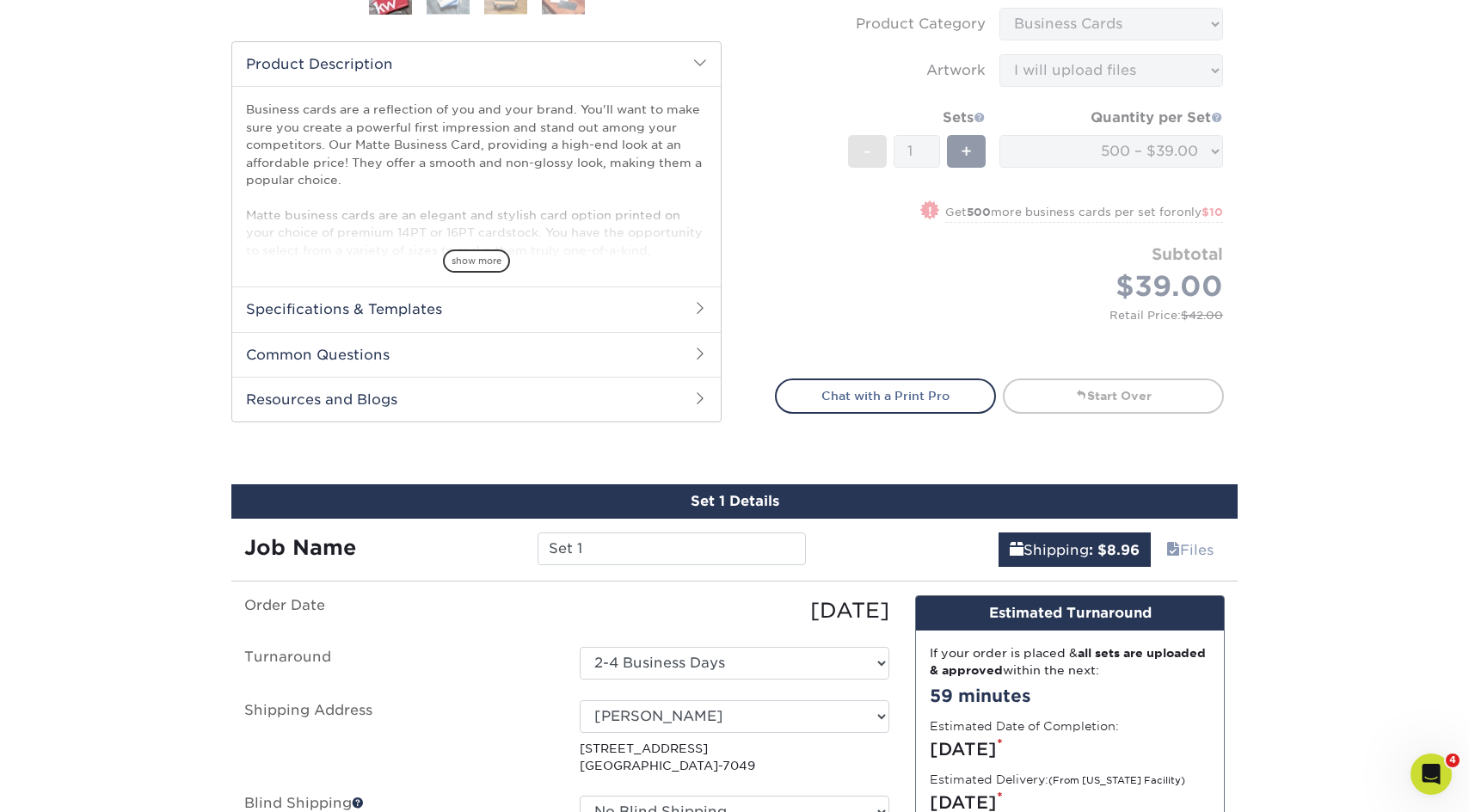
click at [1078, 145] on form "Sizes Help Sizes Please Select 1.5" x 3.5" - Mini 1.75" x 3.5" - Mini 2" x 2" -…" at bounding box center [999, 21] width 449 height 676
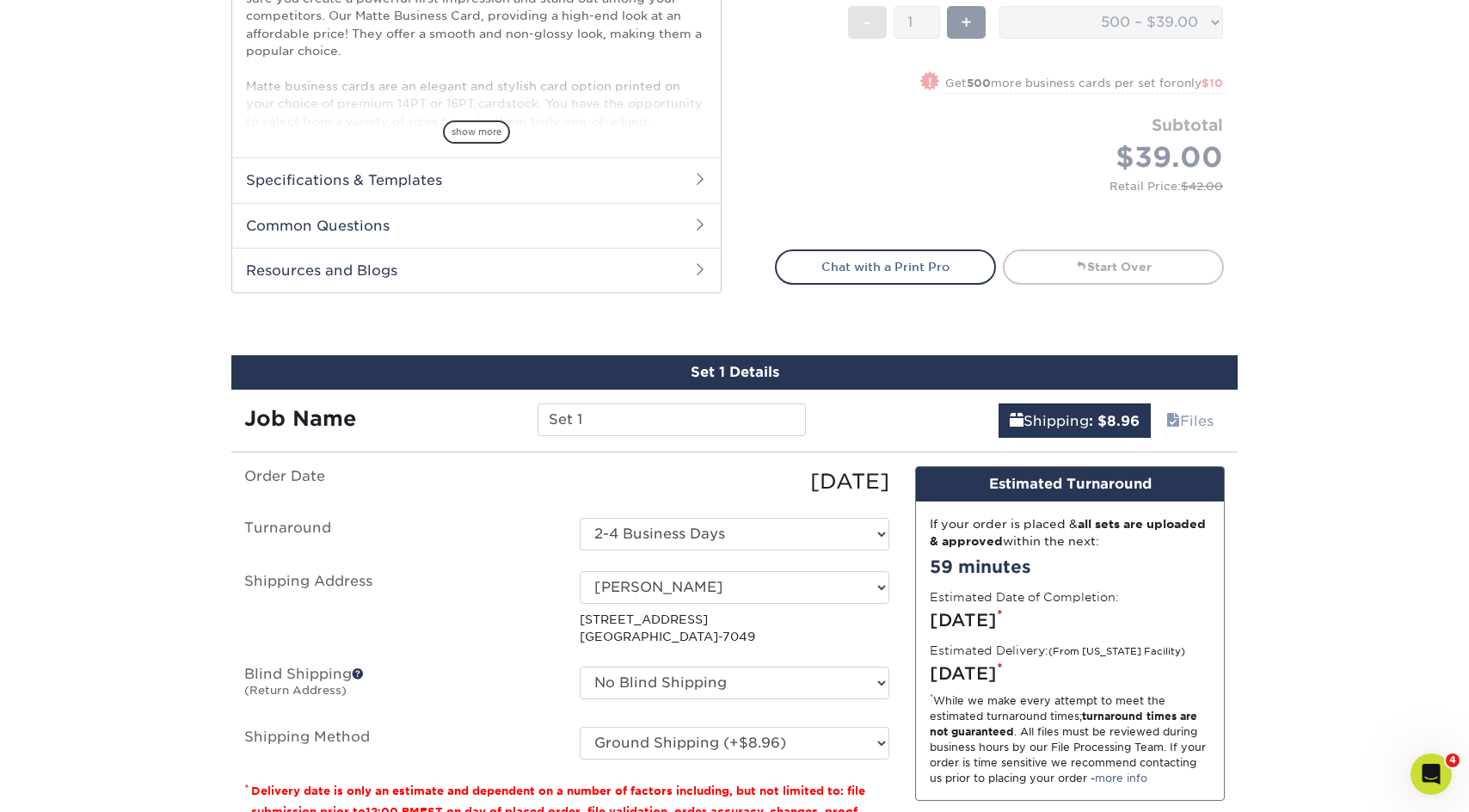
scroll to position [543, 0]
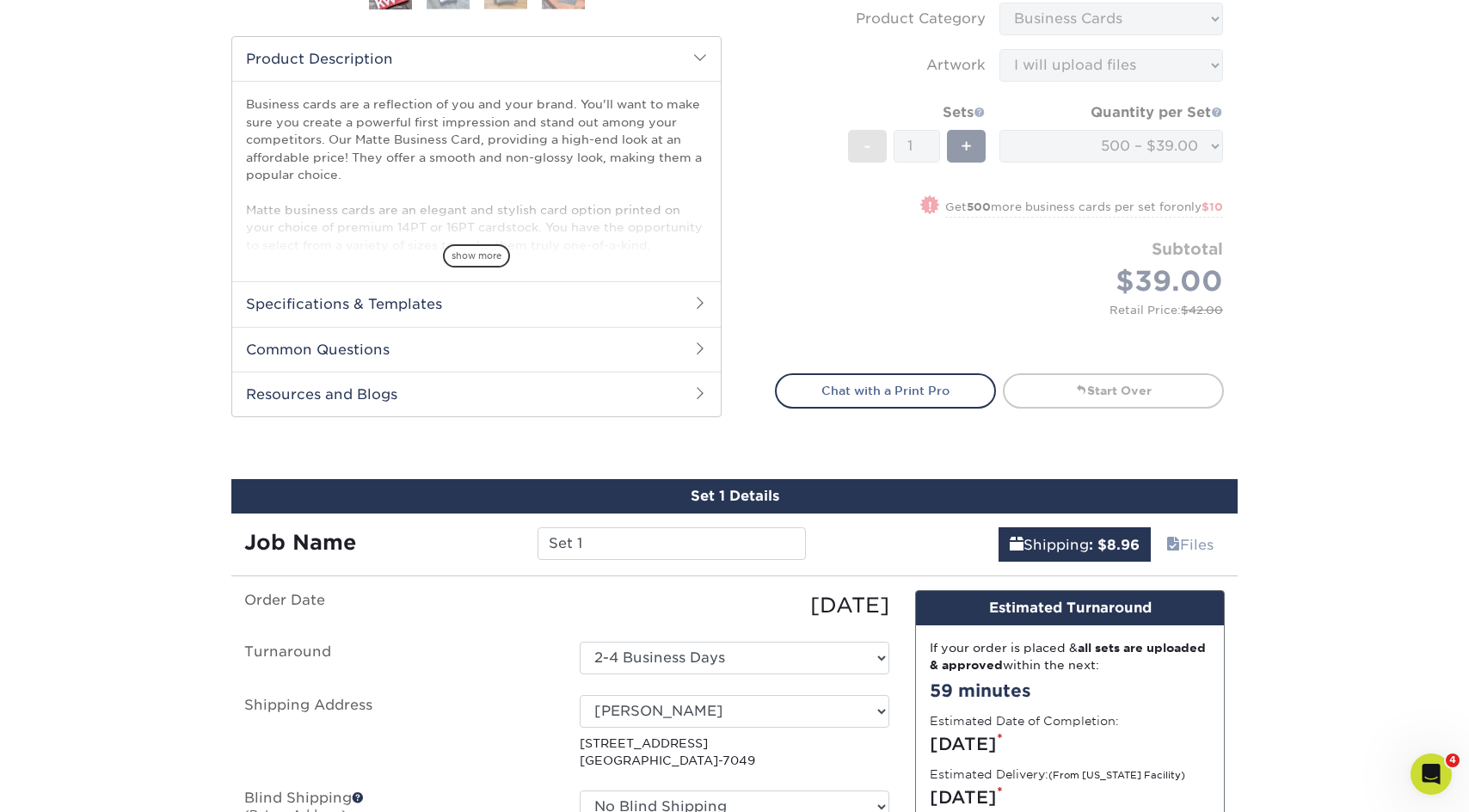
click at [1100, 362] on div "Select your options: Sizes Help Sizes Please Select 1.5" x 3.5" - Mini 1.75" x …" at bounding box center [999, 17] width 476 height 810
click at [1096, 382] on link "Start Over" at bounding box center [1113, 390] width 221 height 34
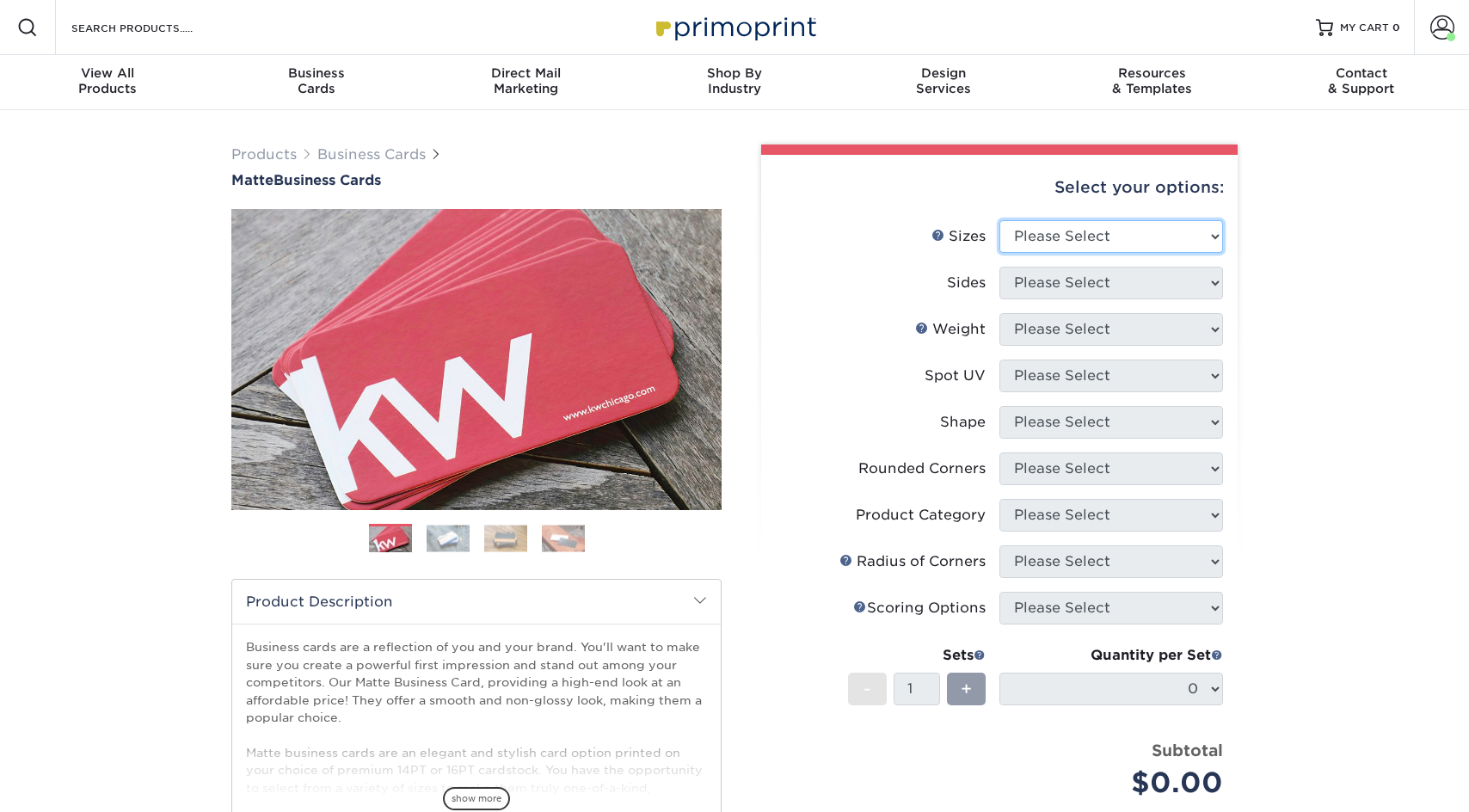
click at [1072, 234] on select "Please Select 1.5" x 3.5" - Mini 1.75" x 3.5" - Mini 2" x 2" - Square 2" x 3" -…" at bounding box center [1111, 236] width 224 height 33
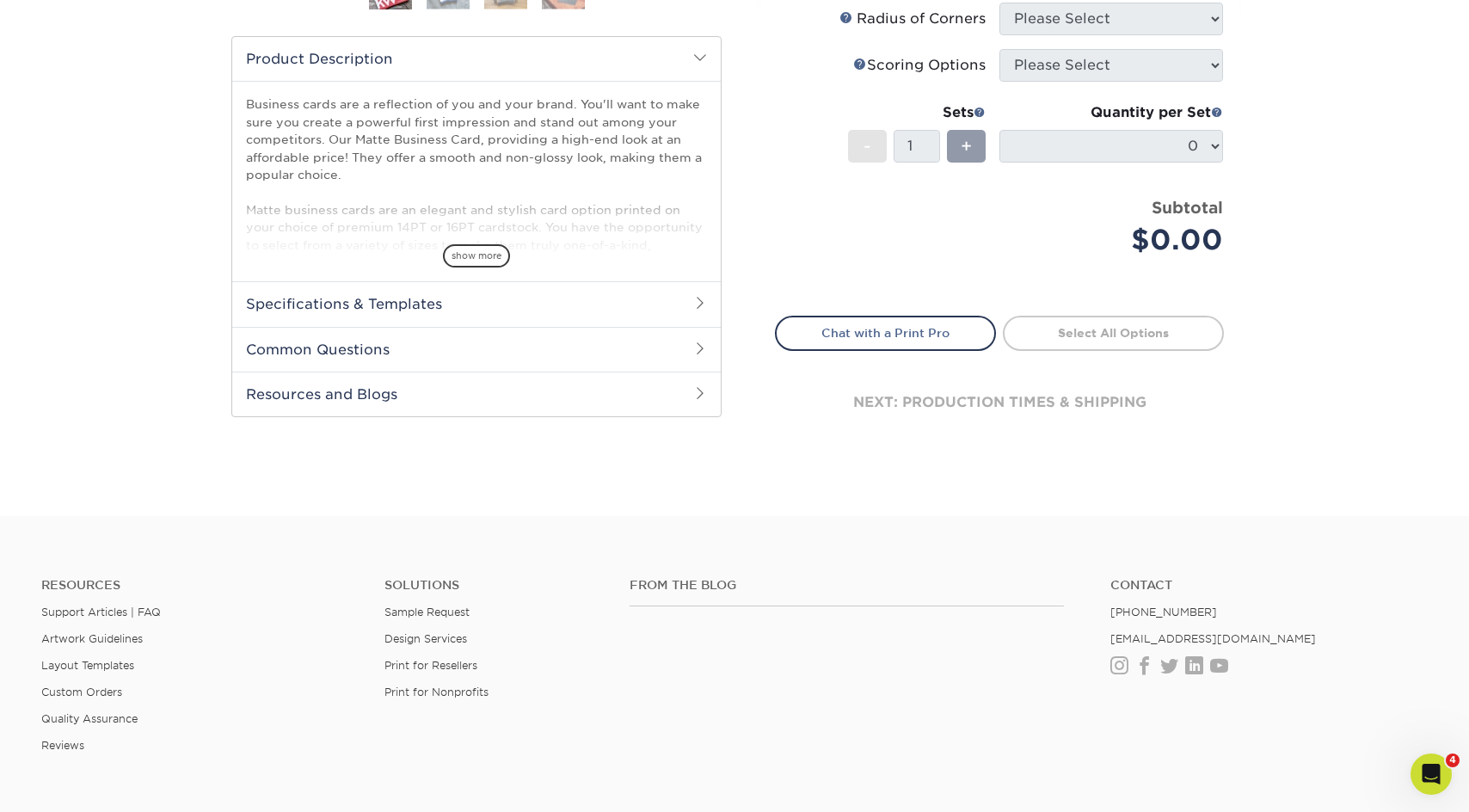
select select "2.00x3.50"
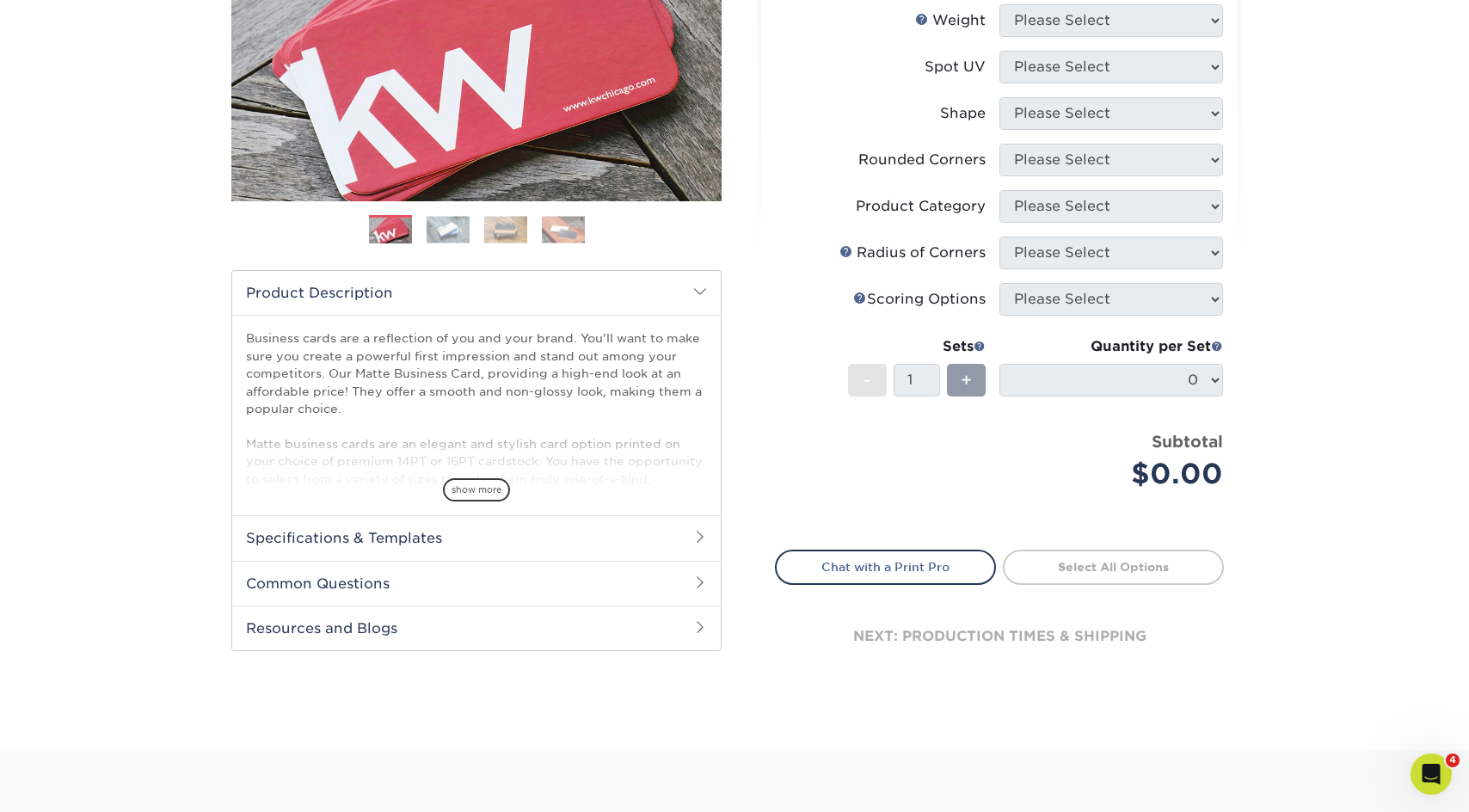
scroll to position [165, 0]
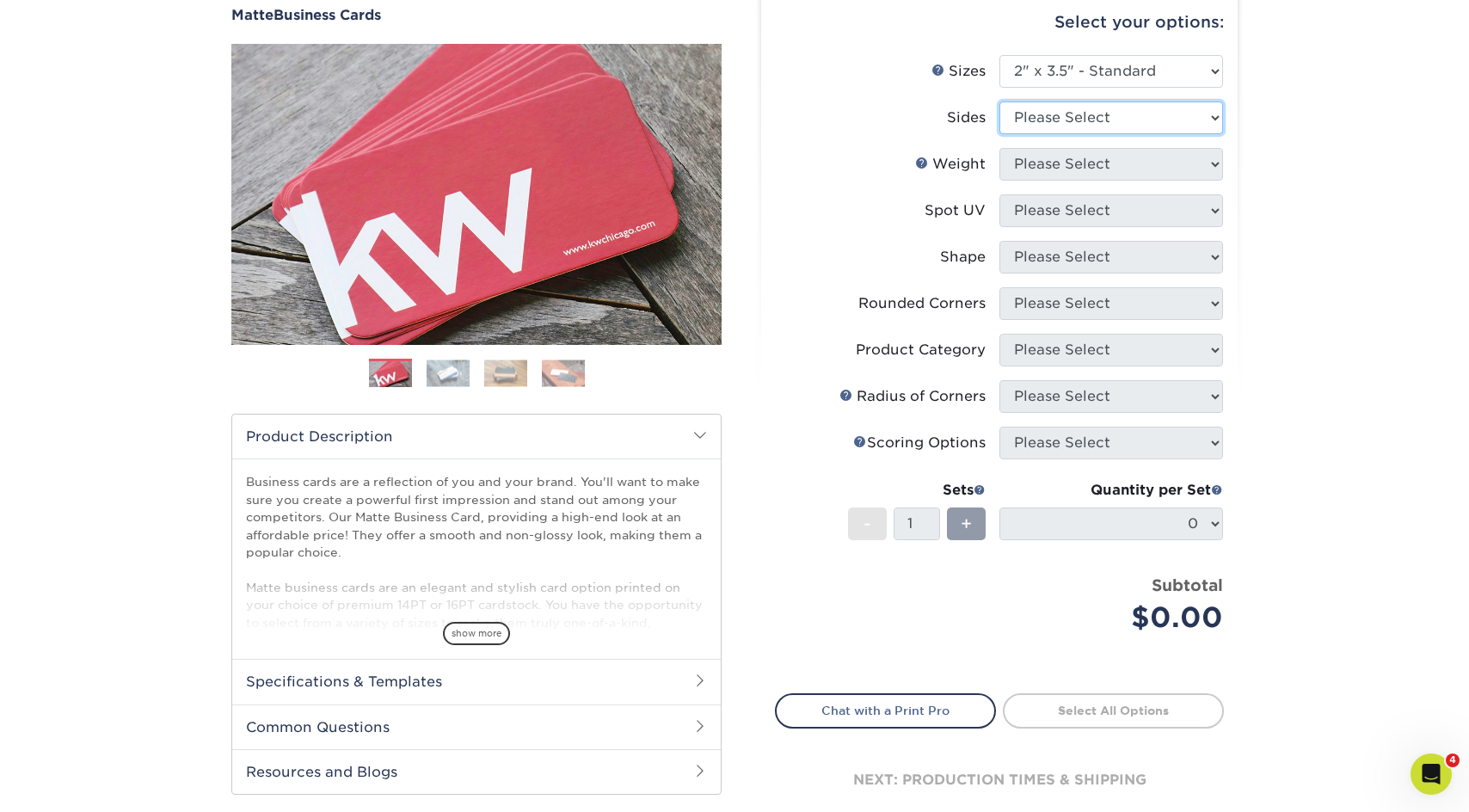
select select "13abbda7-1d64-4f25-8bb2-c179b224825d"
select select "16PT"
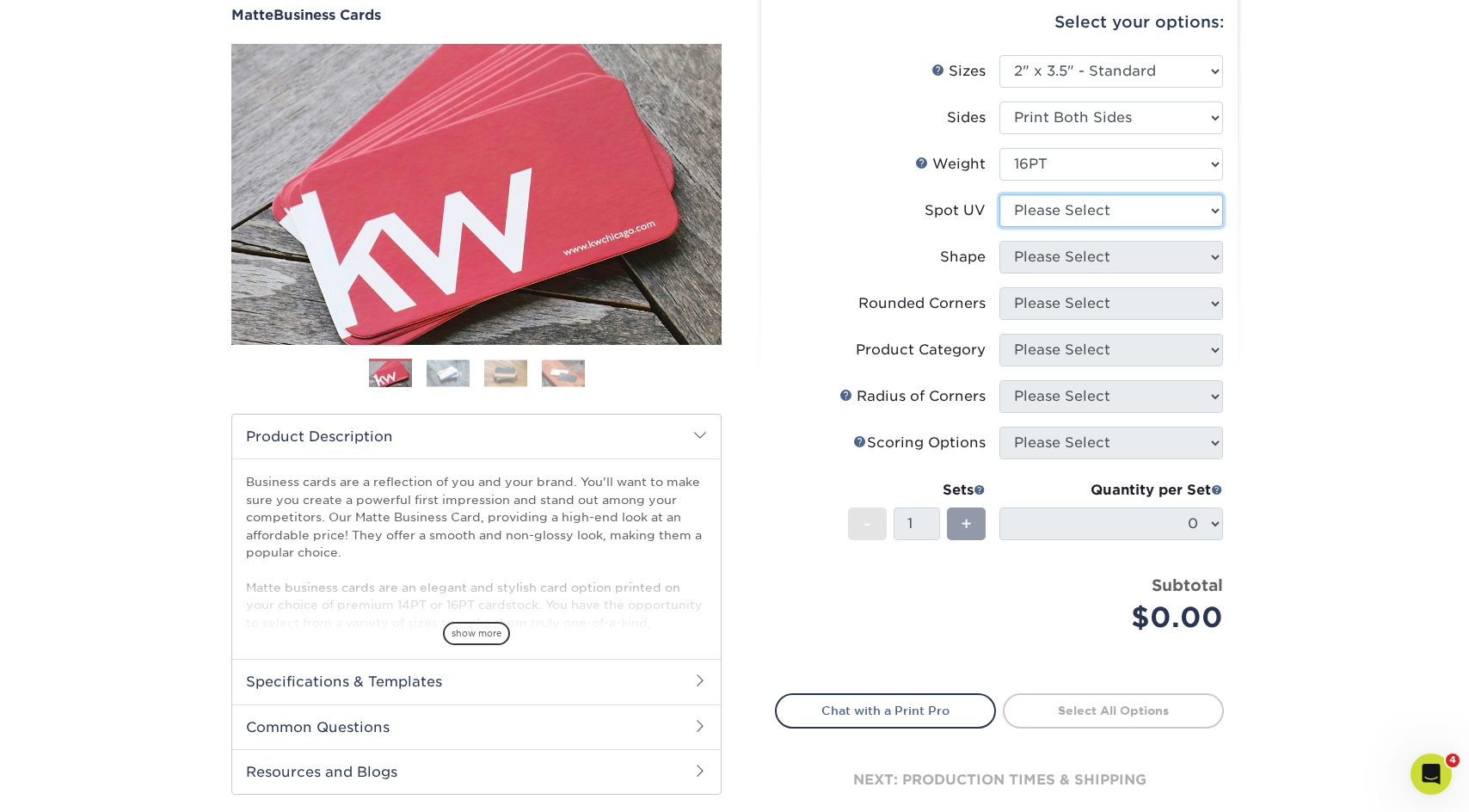
select select "3"
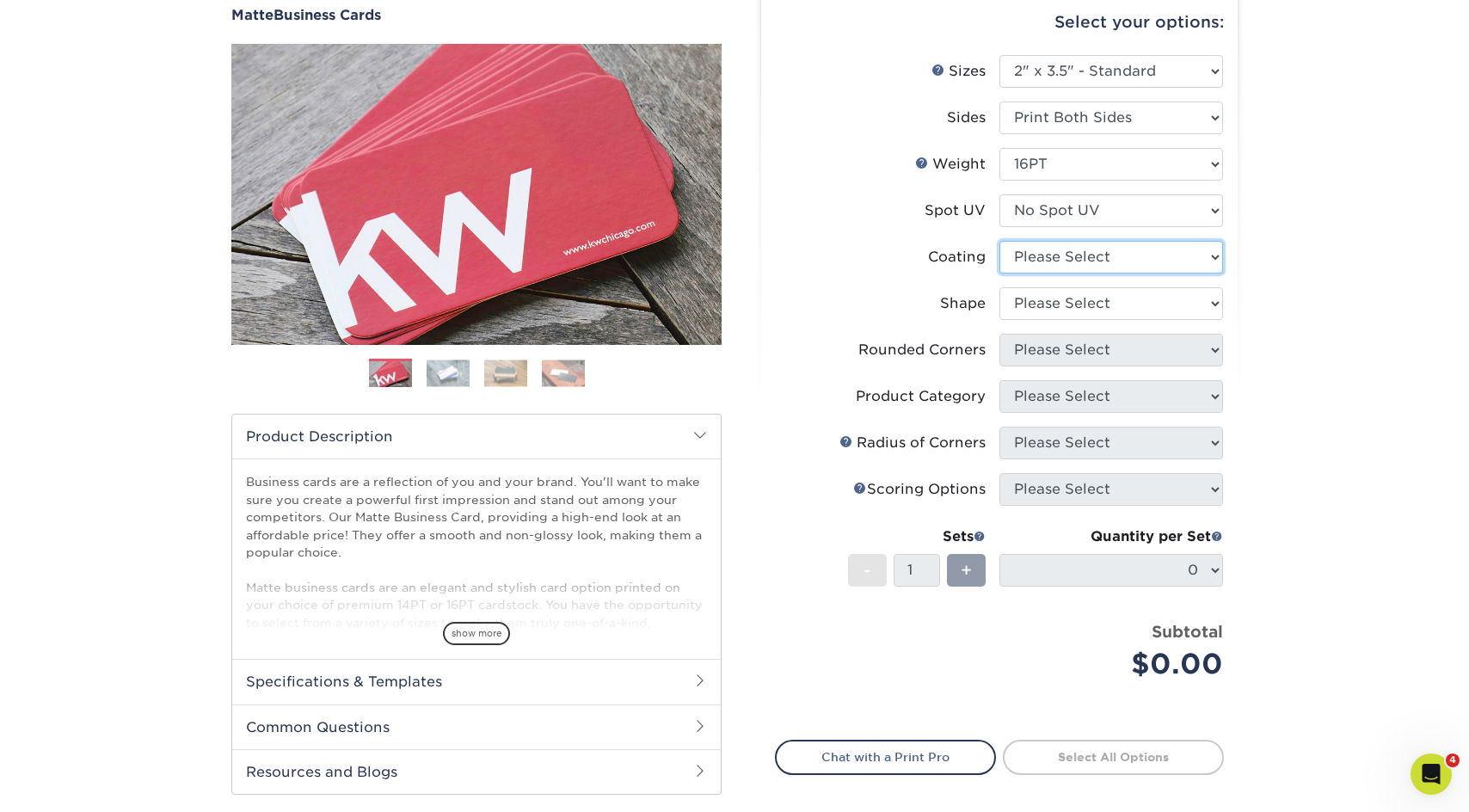
select select "121bb7b5-3b4d-429f-bd8d-bbf80e953313"
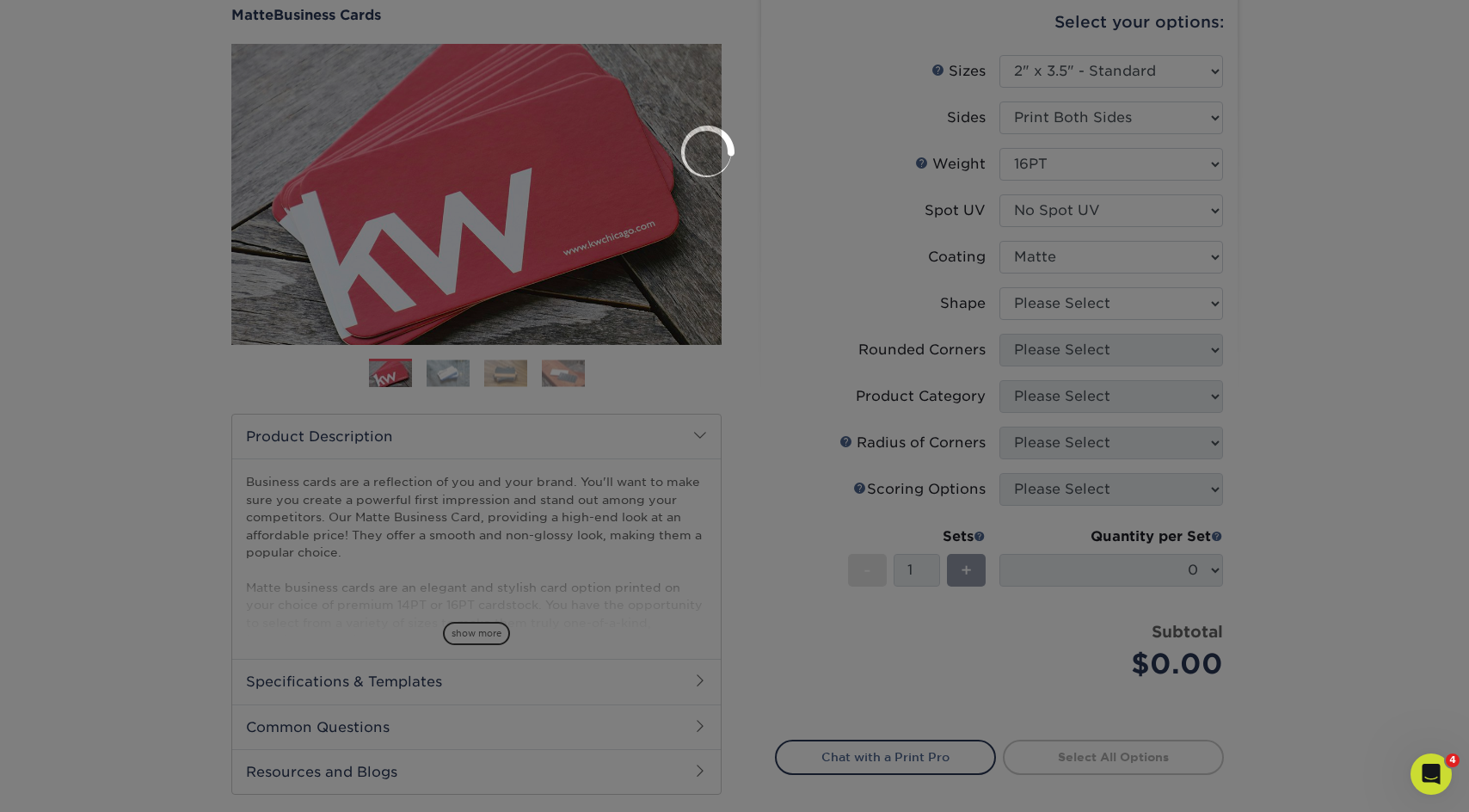
click at [1053, 298] on div at bounding box center [734, 406] width 1469 height 812
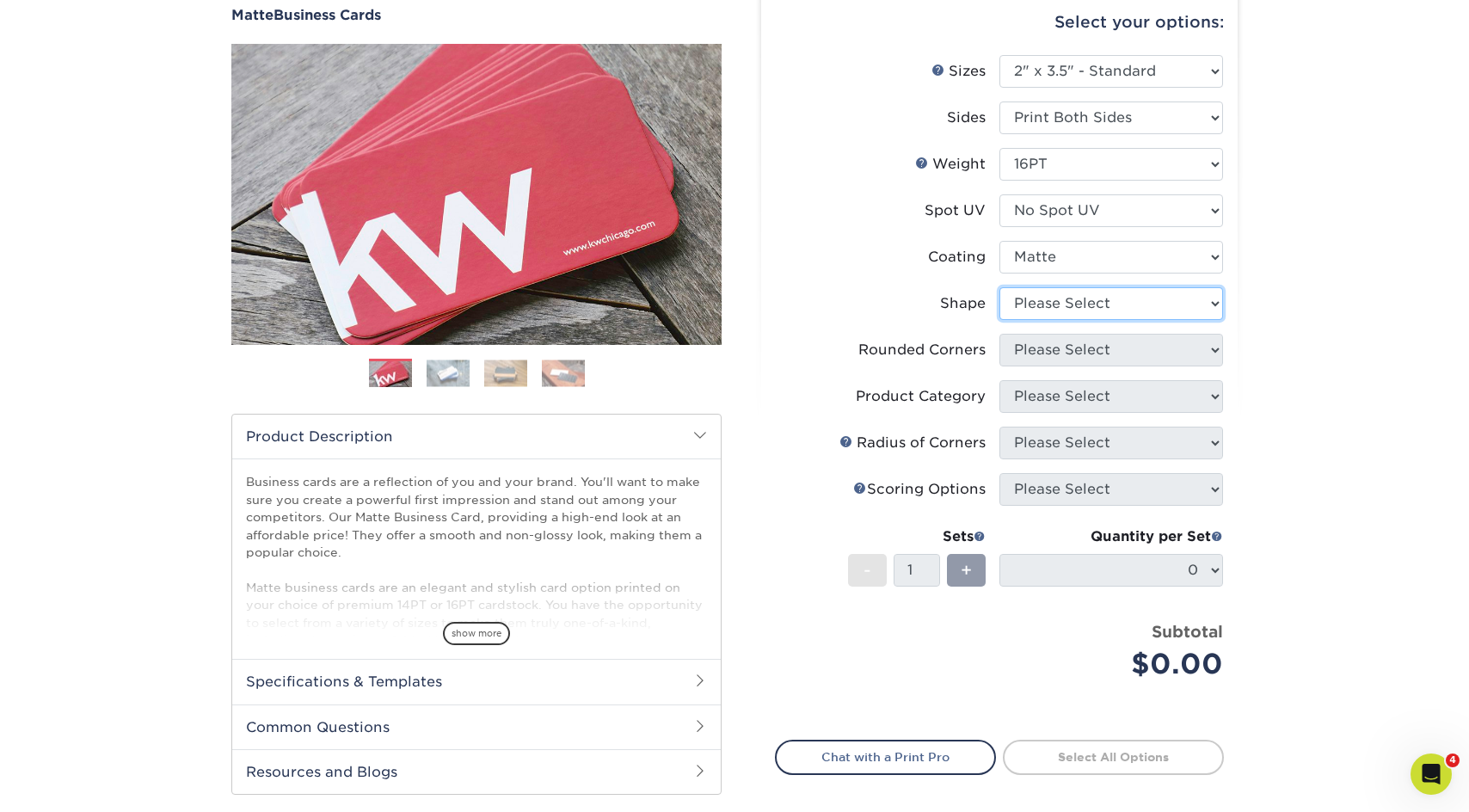
select select "standard"
select select "0"
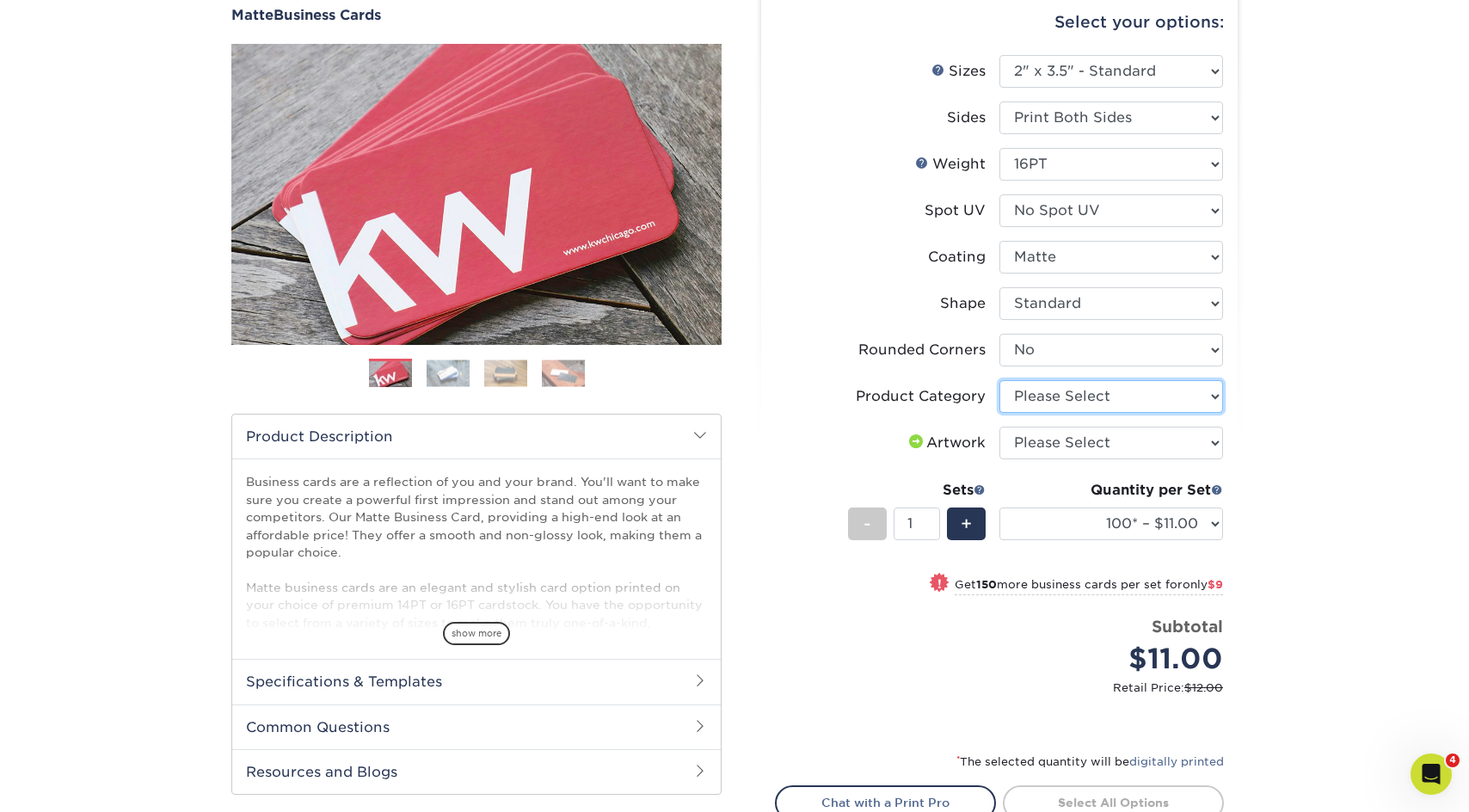
select select "3b5148f1-0588-4f88-a218-97bcfdce65c1"
select select "upload"
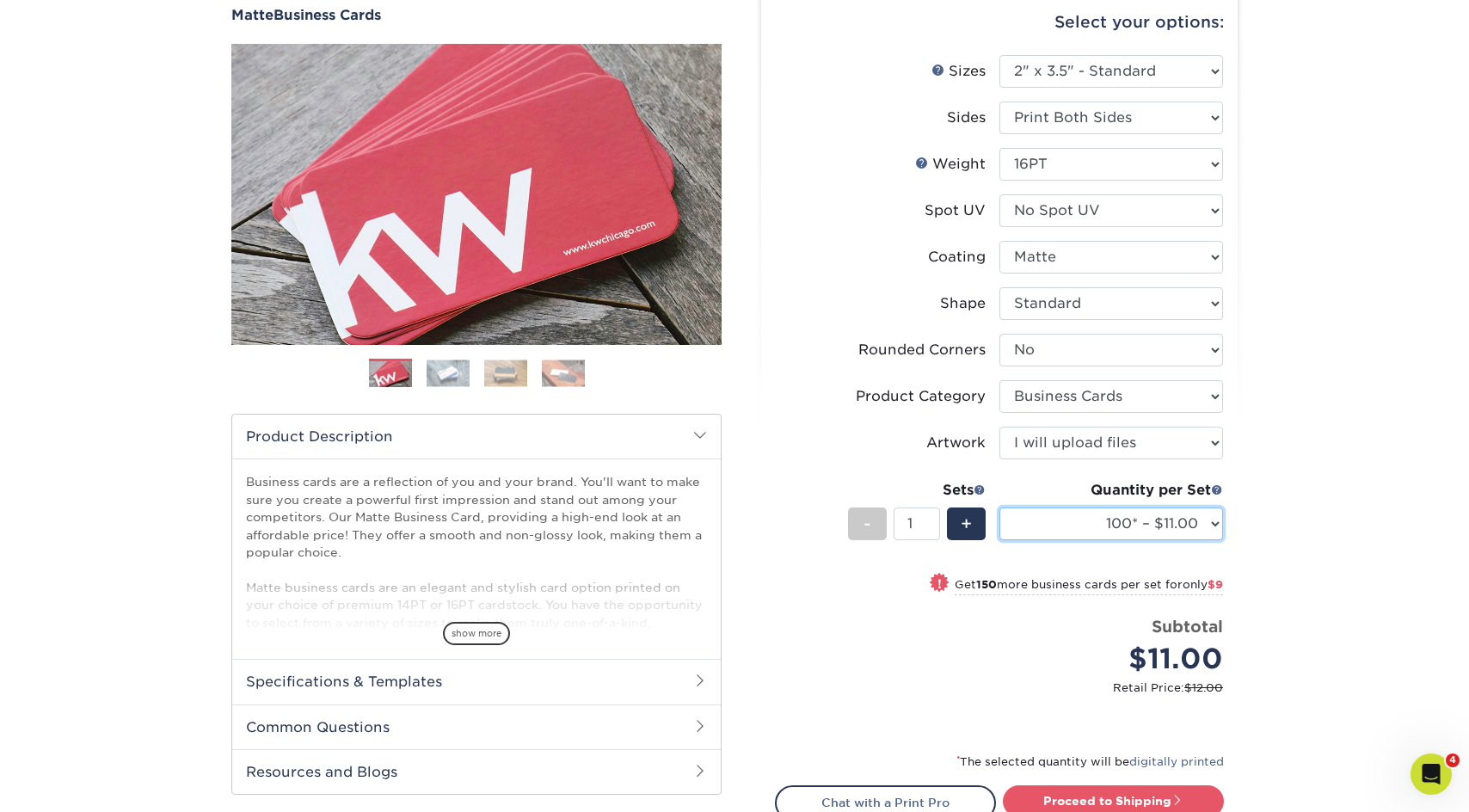
select select "1000 – $49.00"
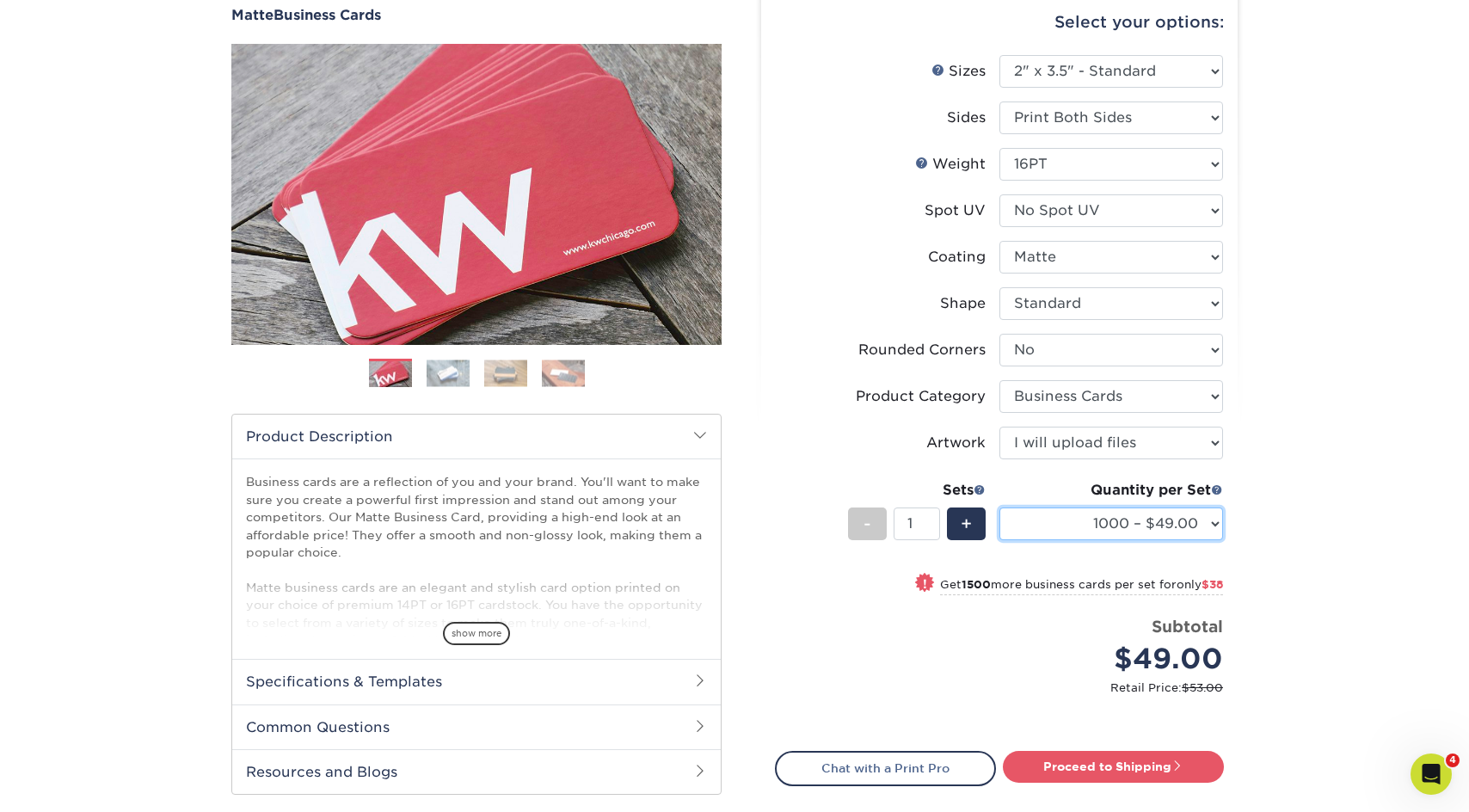
scroll to position [280, 0]
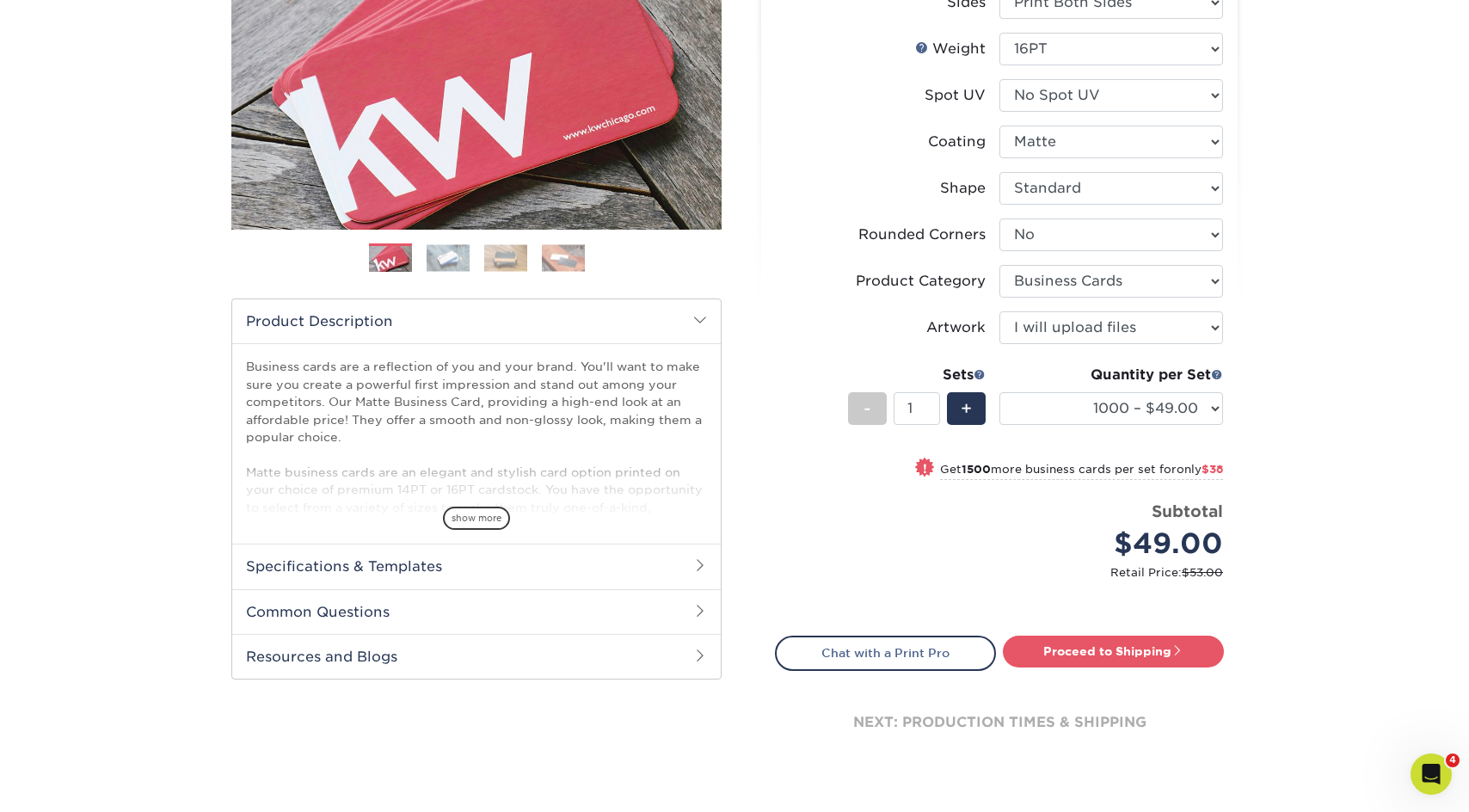
drag, startPoint x: 1128, startPoint y: 642, endPoint x: 1223, endPoint y: 553, distance: 129.6
click at [1128, 642] on link "Proceed to Shipping" at bounding box center [1113, 651] width 221 height 31
type input "Set 1"
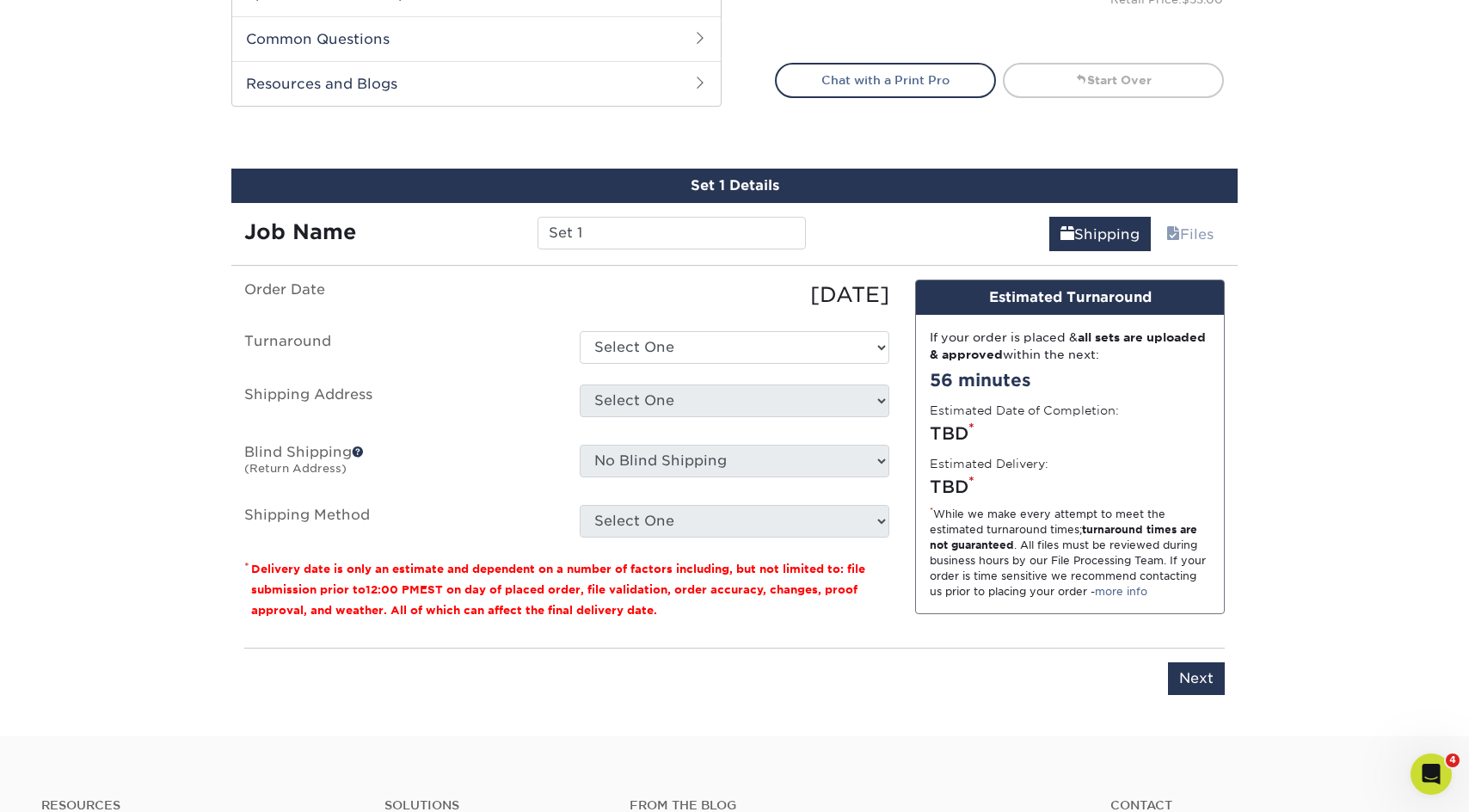
scroll to position [961, 0]
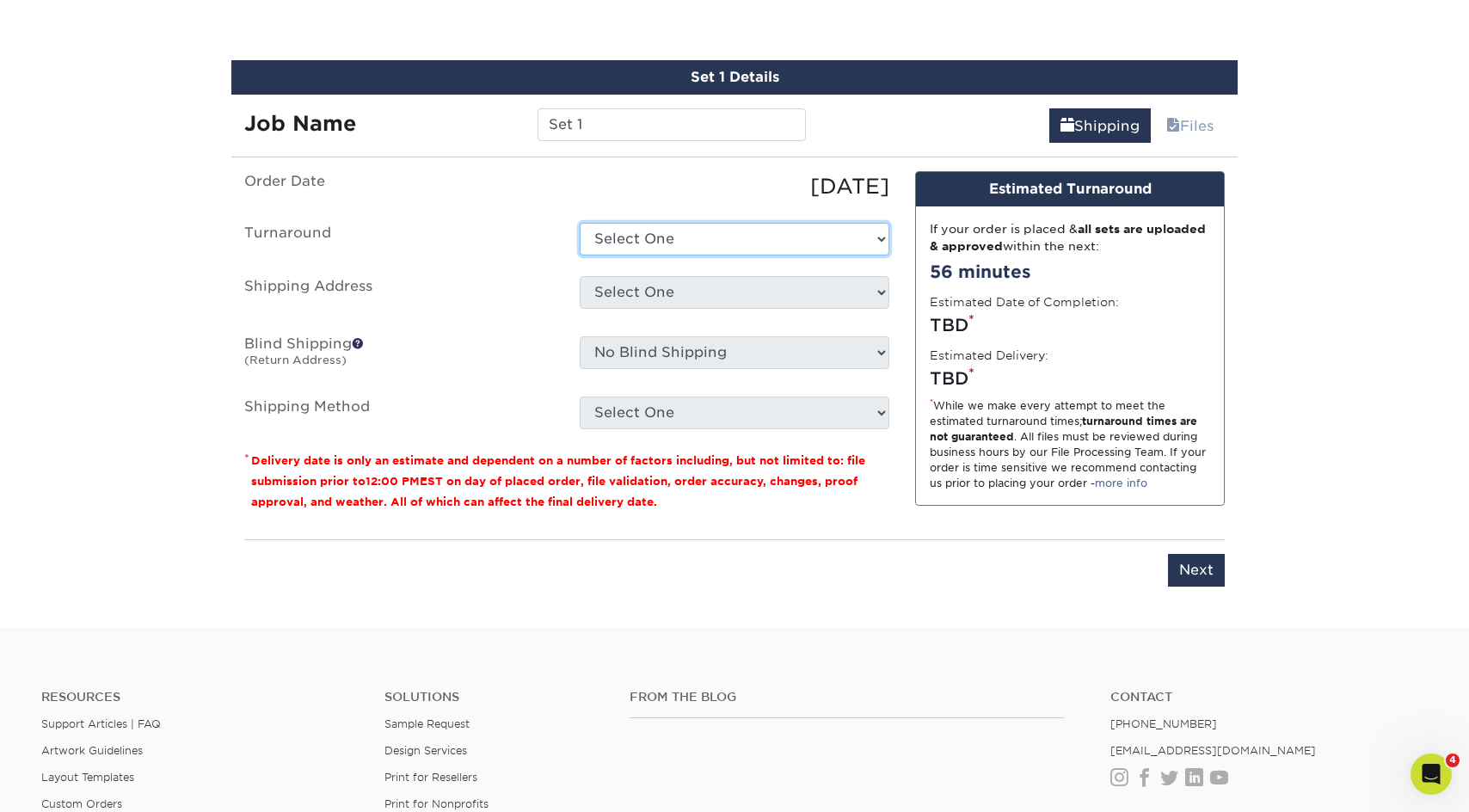
select select "2167d3a5-02fc-4384-86ce-e339e30b5e03"
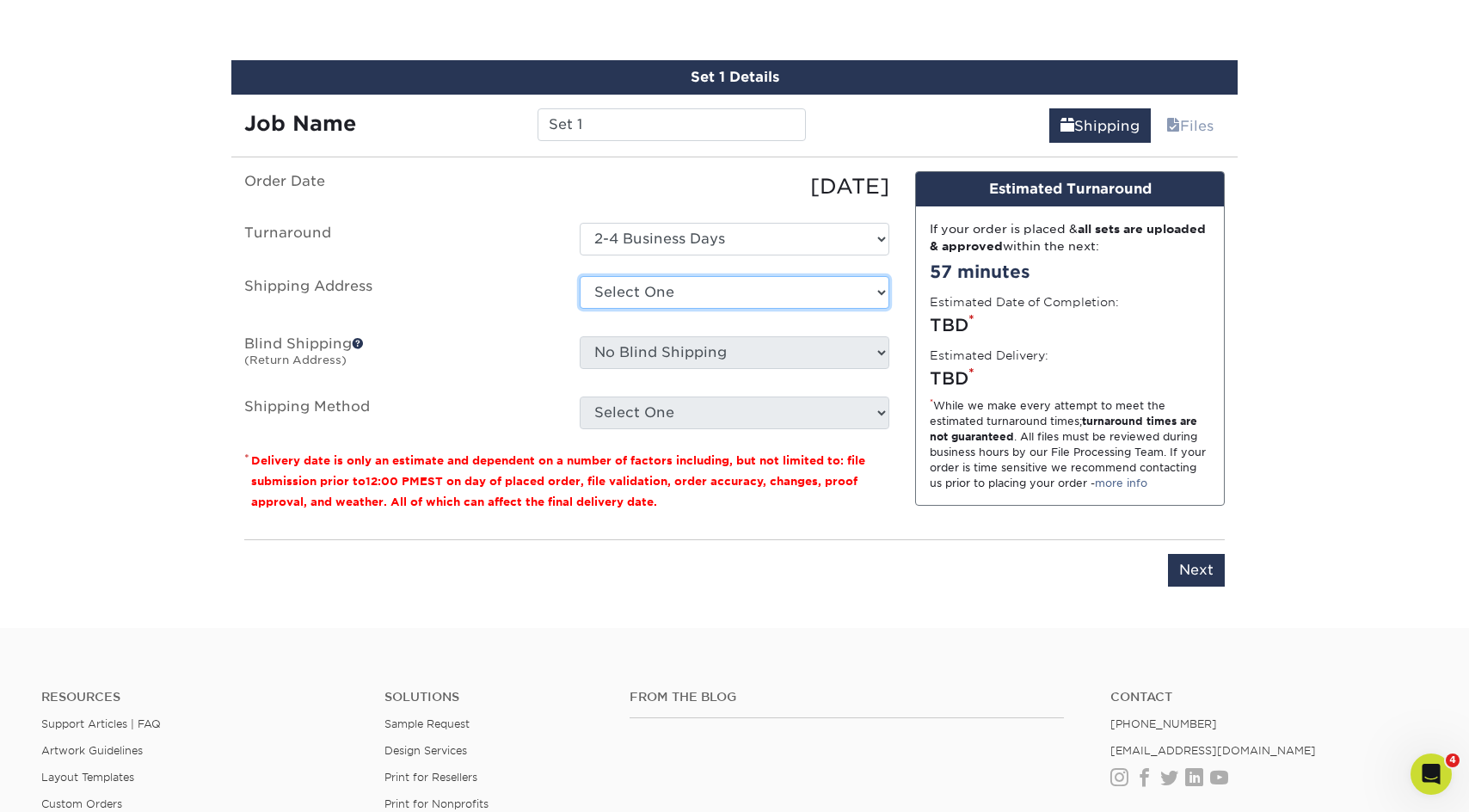
select select "217837"
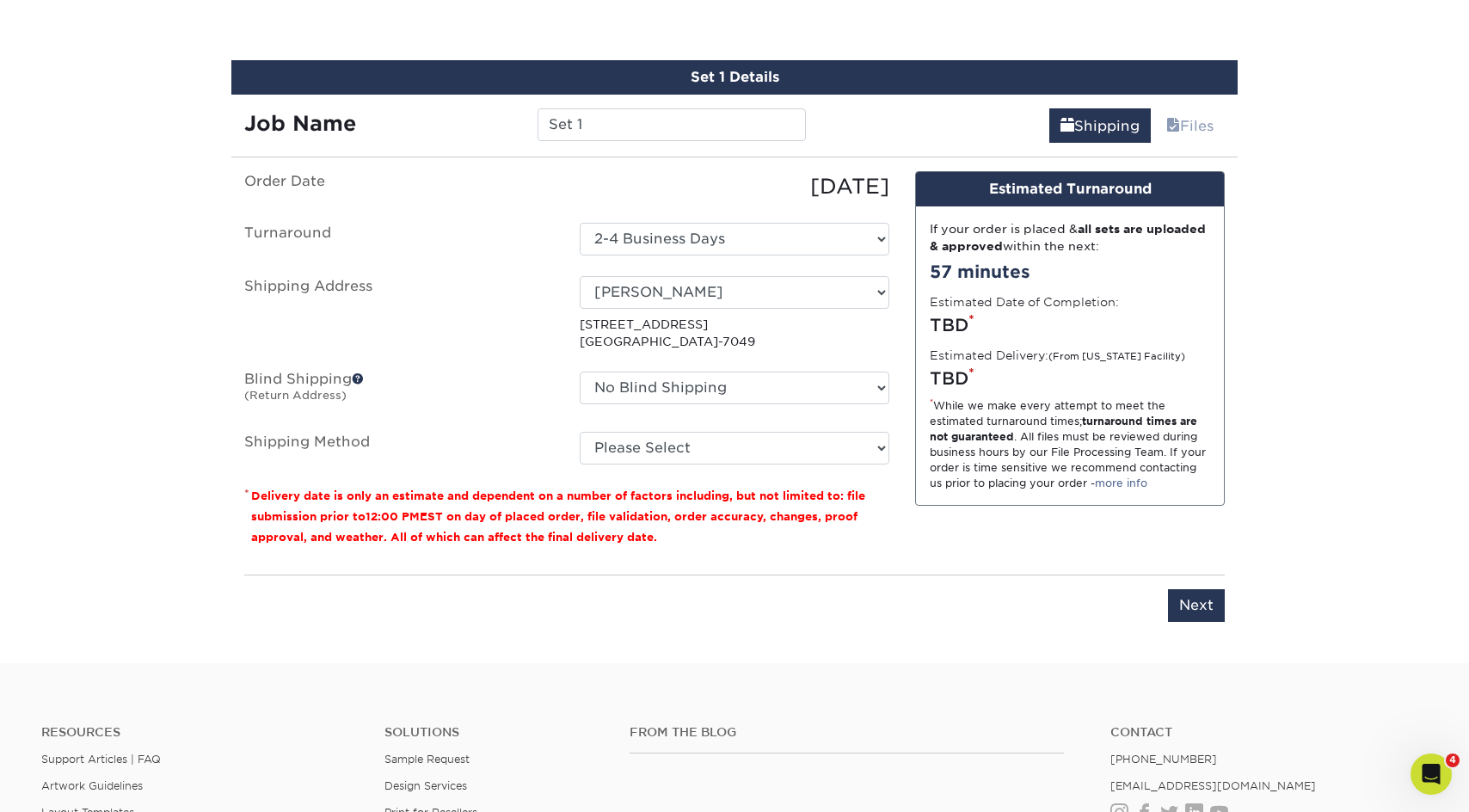
click at [703, 465] on fieldset "Order Date 09/09/2025 Turnaround Select One 2-4 Business Days 2 Day Next Busine…" at bounding box center [566, 328] width 645 height 314
select select "03"
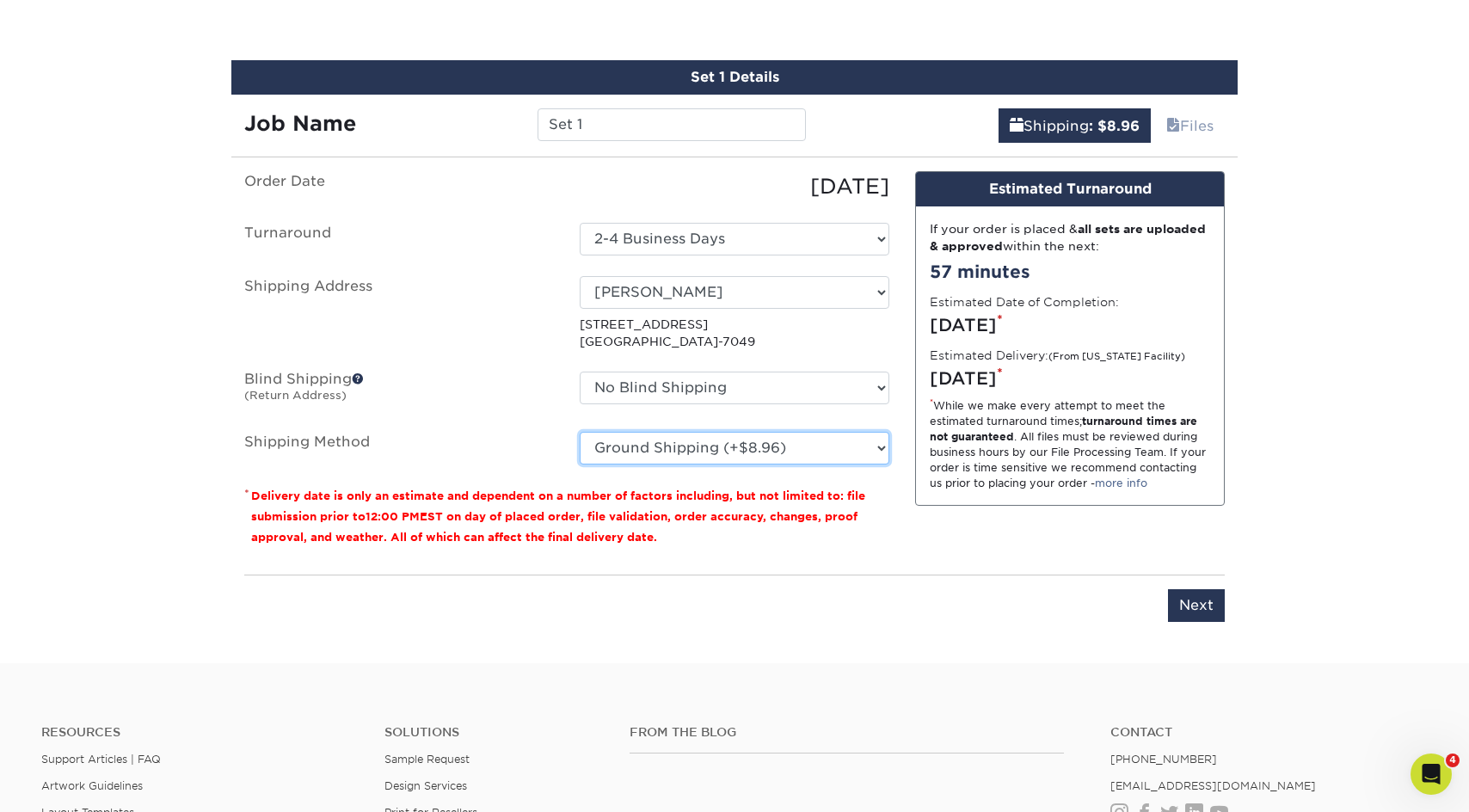
scroll to position [793, 0]
